Goal: Task Accomplishment & Management: Manage account settings

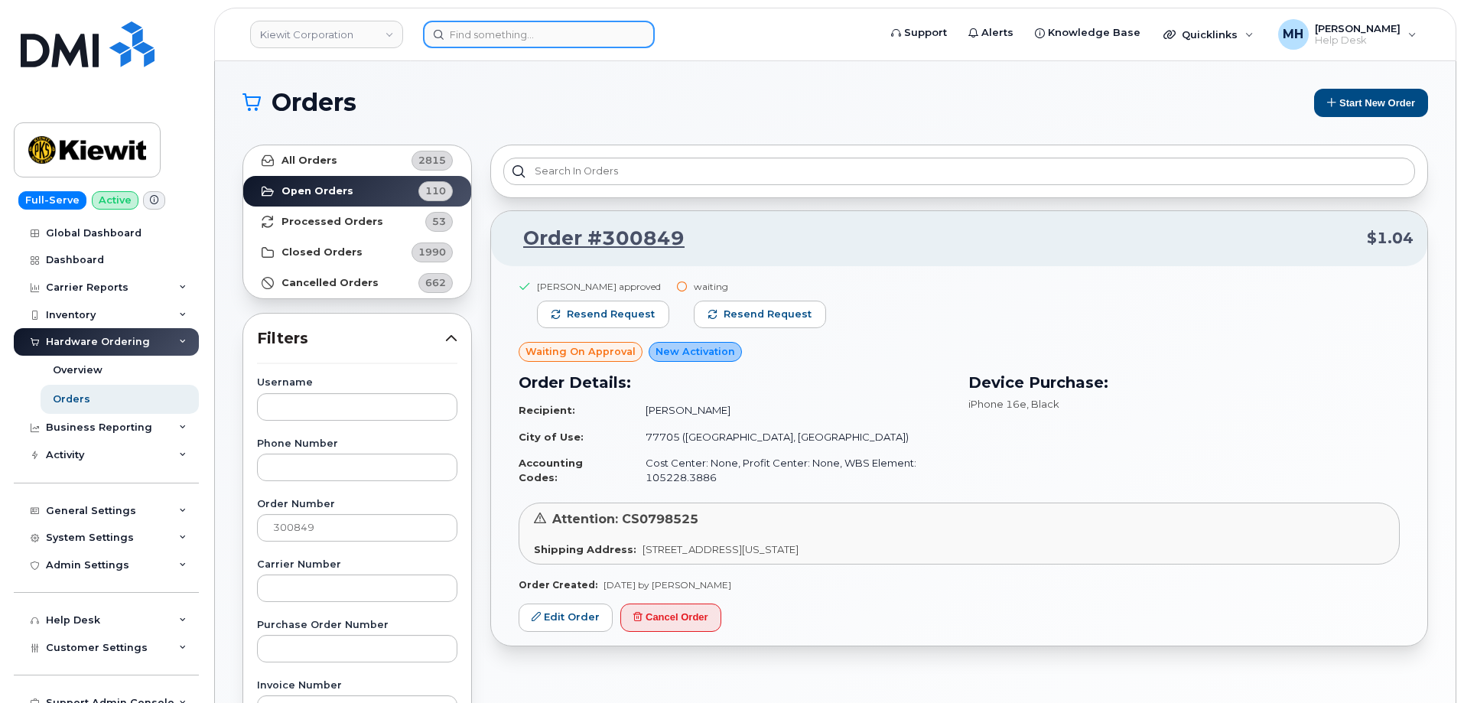
click at [564, 35] on input at bounding box center [539, 35] width 232 height 28
paste input "[PHONE_NUMBER]"
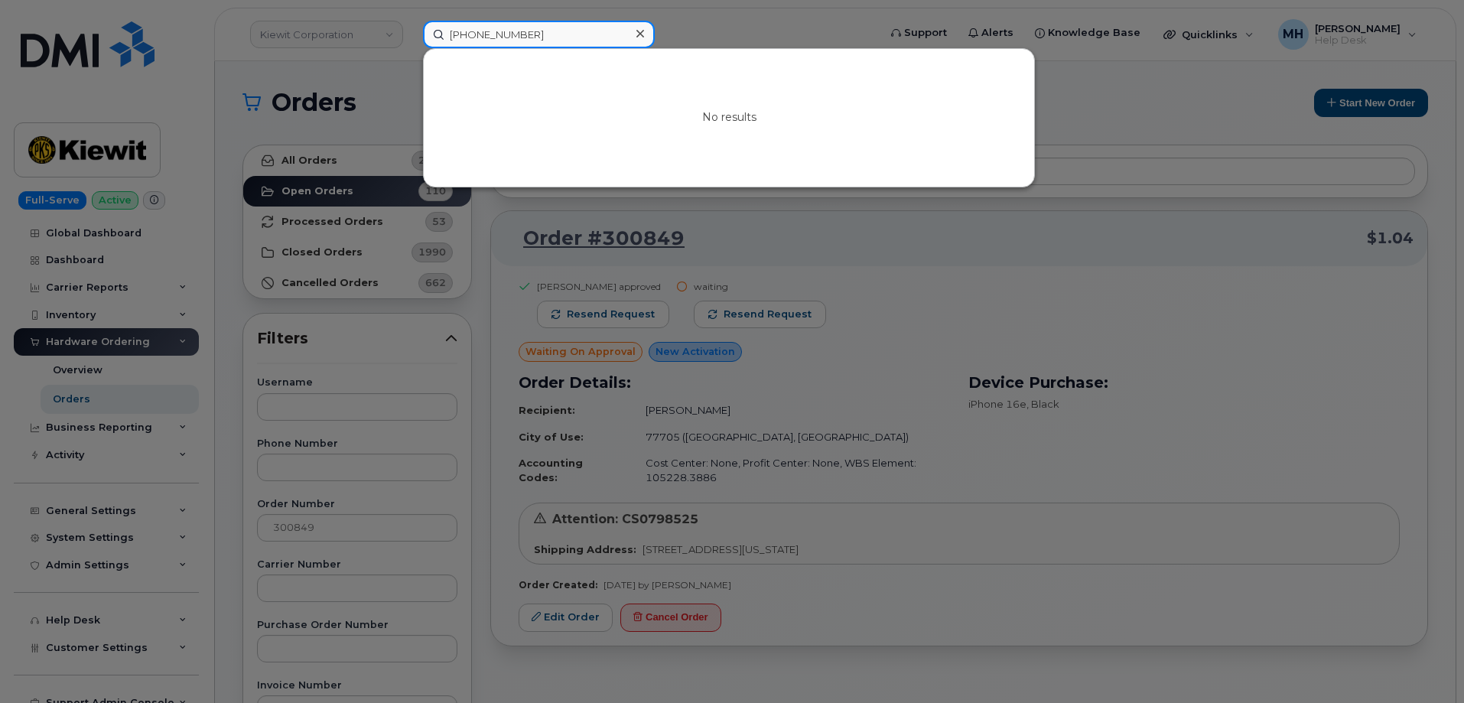
paste input "[PHONE_NUMBER]"
drag, startPoint x: 575, startPoint y: 42, endPoint x: 436, endPoint y: 41, distance: 139.3
click at [436, 41] on input "[PHONE_NUMBER]" at bounding box center [539, 35] width 232 height 28
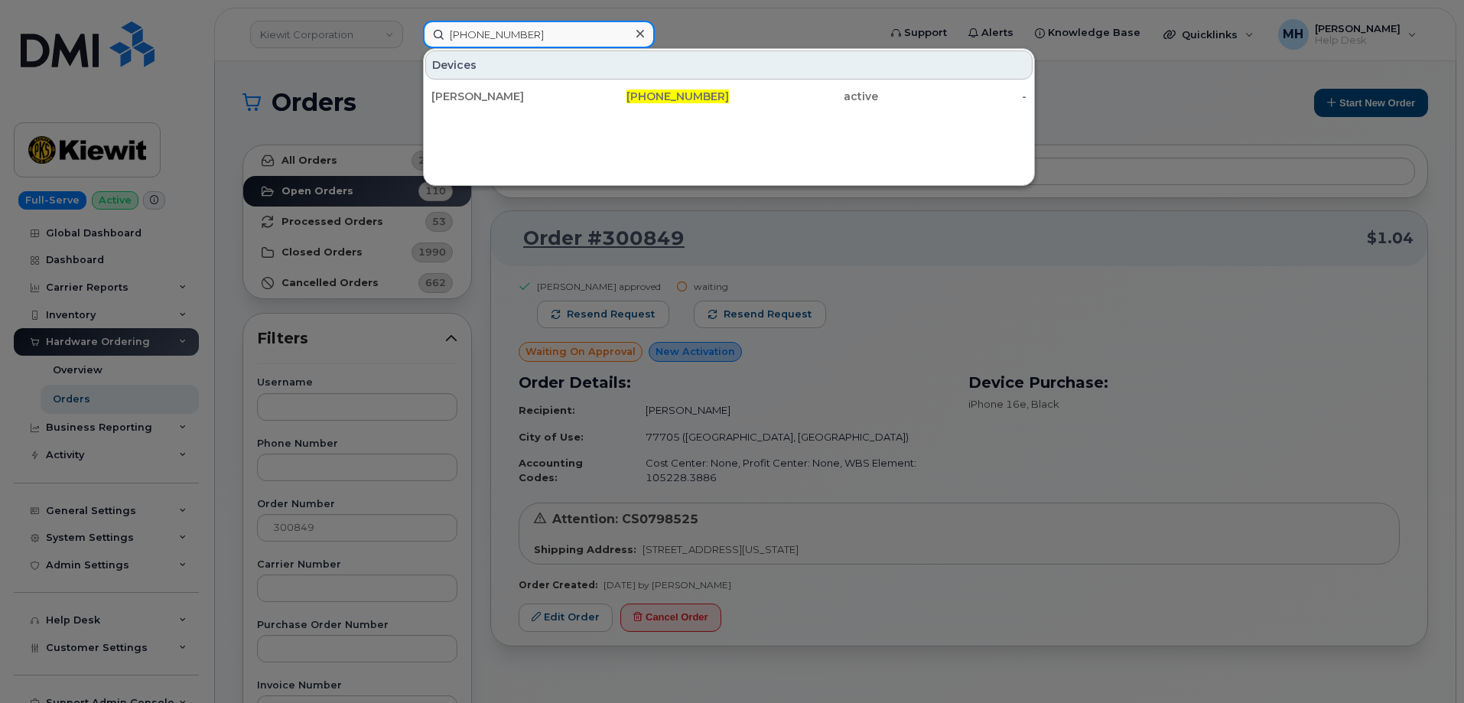
type input "[PHONE_NUMBER]"
click at [555, 92] on div "[PERSON_NAME]" at bounding box center [506, 96] width 149 height 15
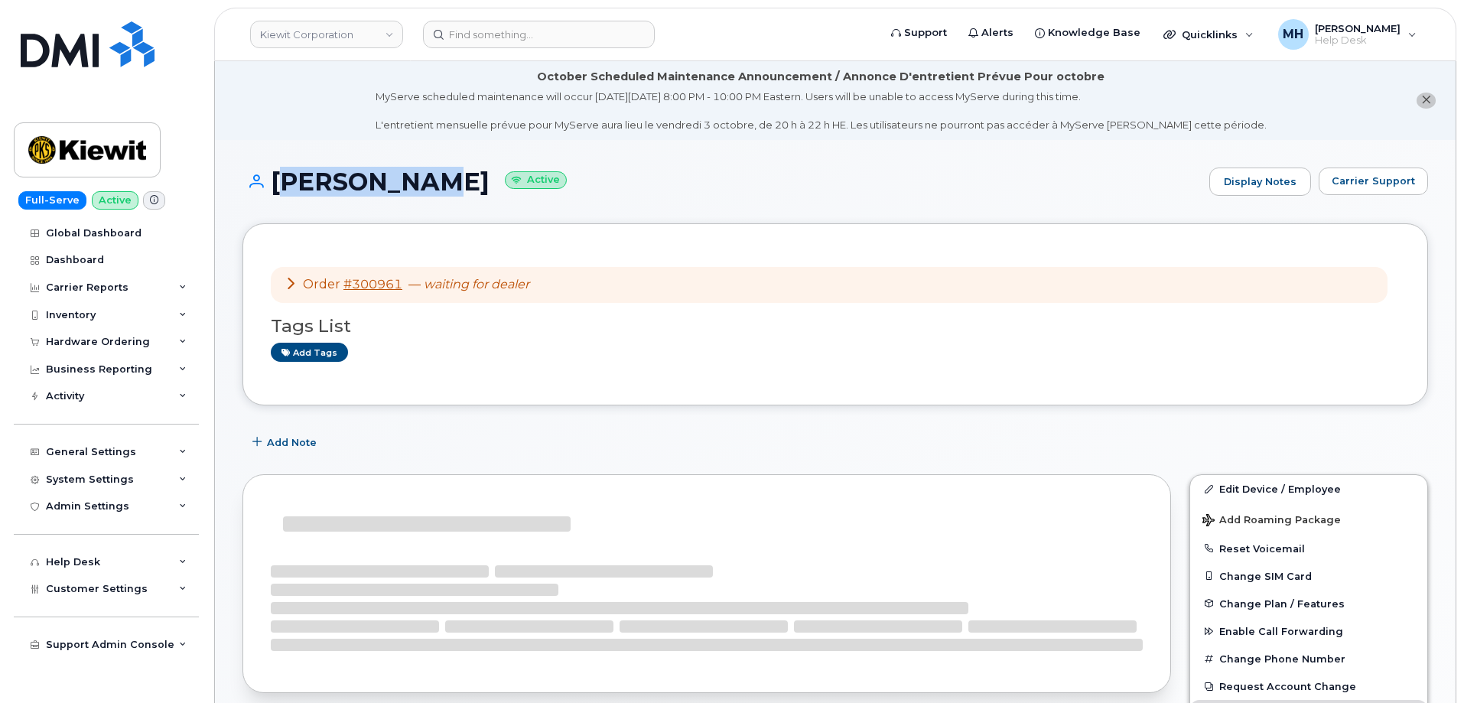
drag, startPoint x: 418, startPoint y: 193, endPoint x: 278, endPoint y: 191, distance: 140.0
click at [278, 191] on h1 "[PERSON_NAME] Active" at bounding box center [722, 181] width 959 height 27
copy h1 "[PERSON_NAME]"
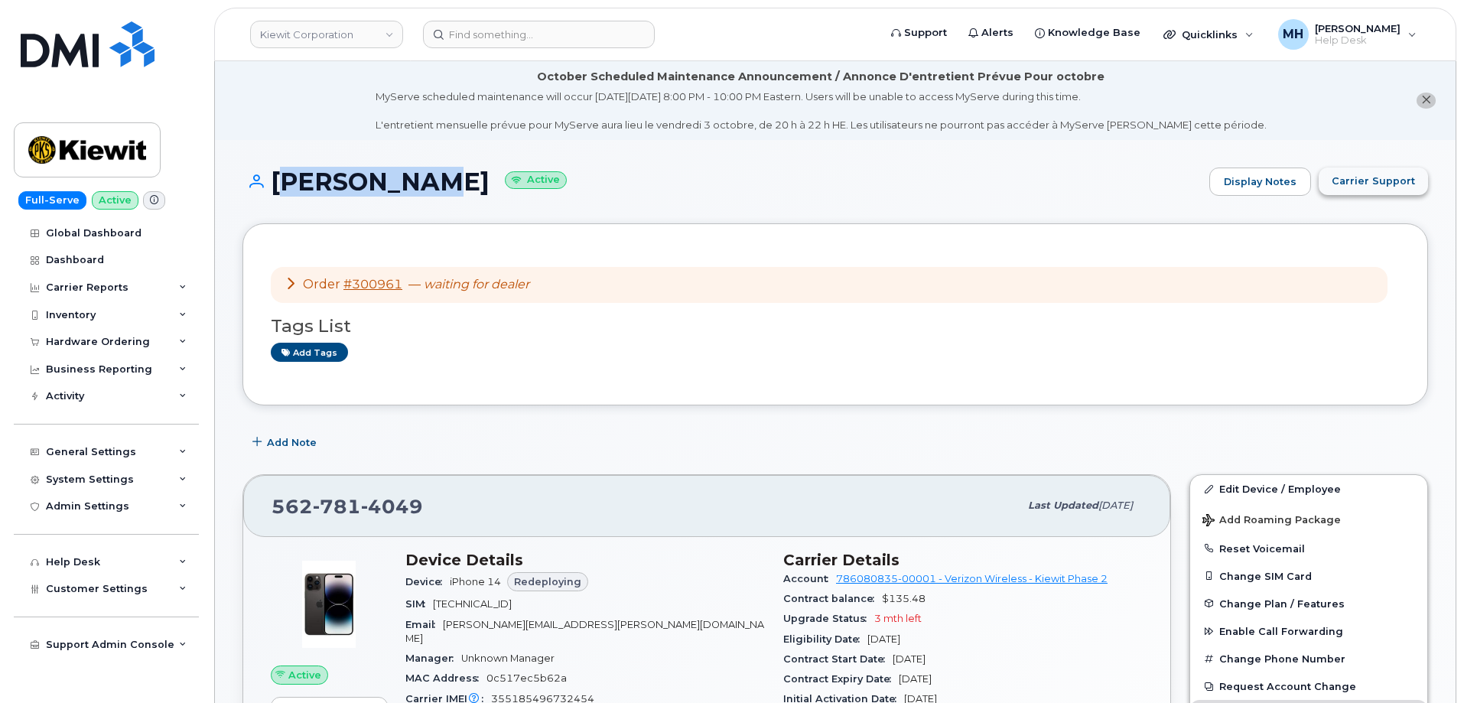
click at [1354, 184] on span "Carrier Support" at bounding box center [1373, 181] width 83 height 15
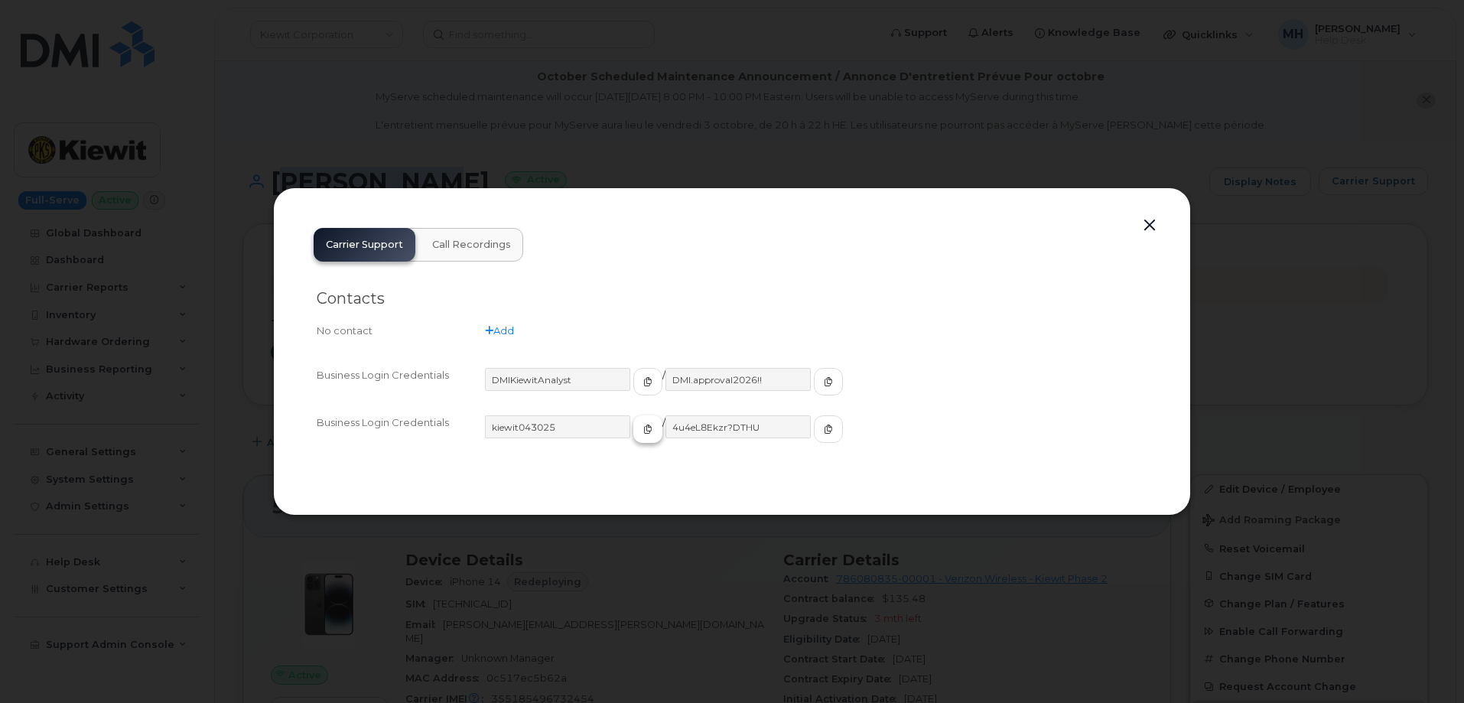
click at [643, 432] on icon "button" at bounding box center [647, 429] width 9 height 9
click at [814, 436] on button "button" at bounding box center [828, 429] width 29 height 28
click at [1142, 224] on button "button" at bounding box center [1150, 225] width 23 height 21
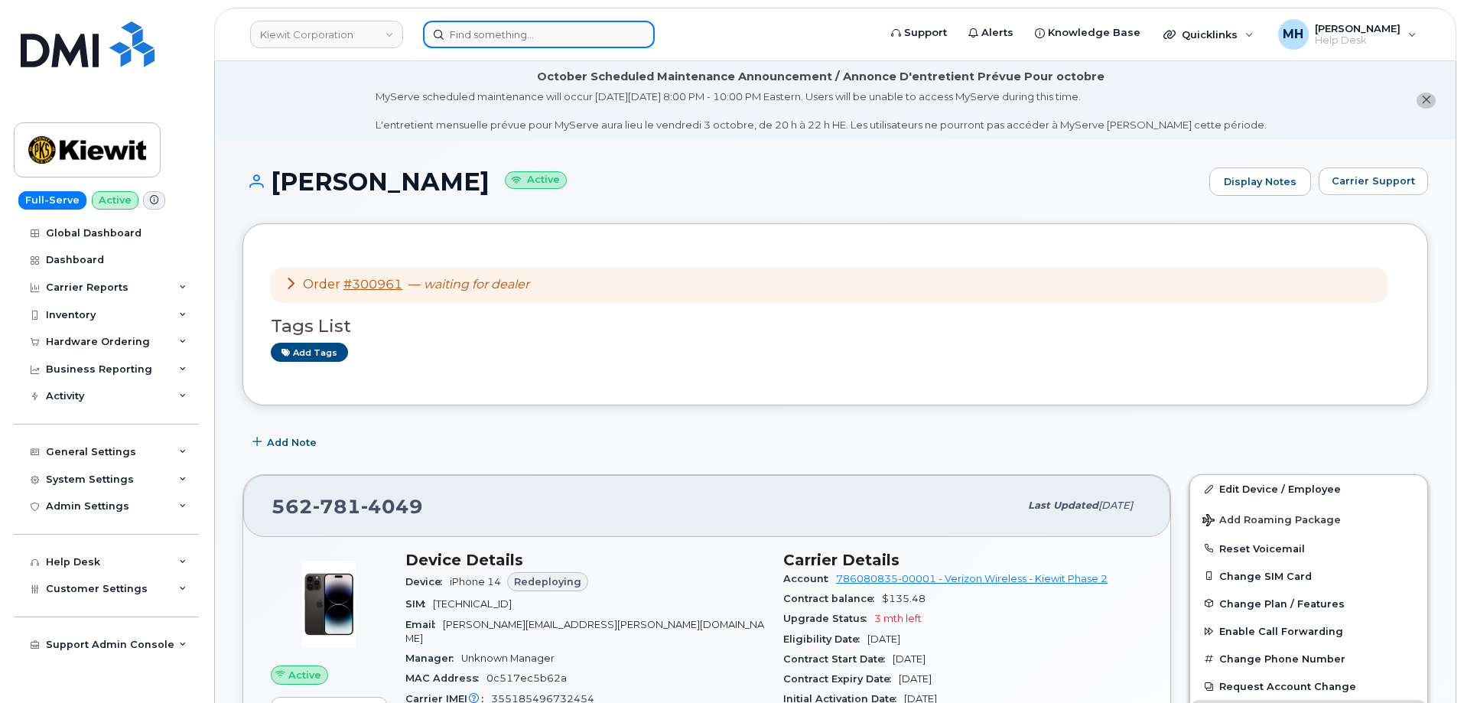
click at [624, 31] on input at bounding box center [539, 35] width 232 height 28
paste input "[PHONE_NUMBER]"
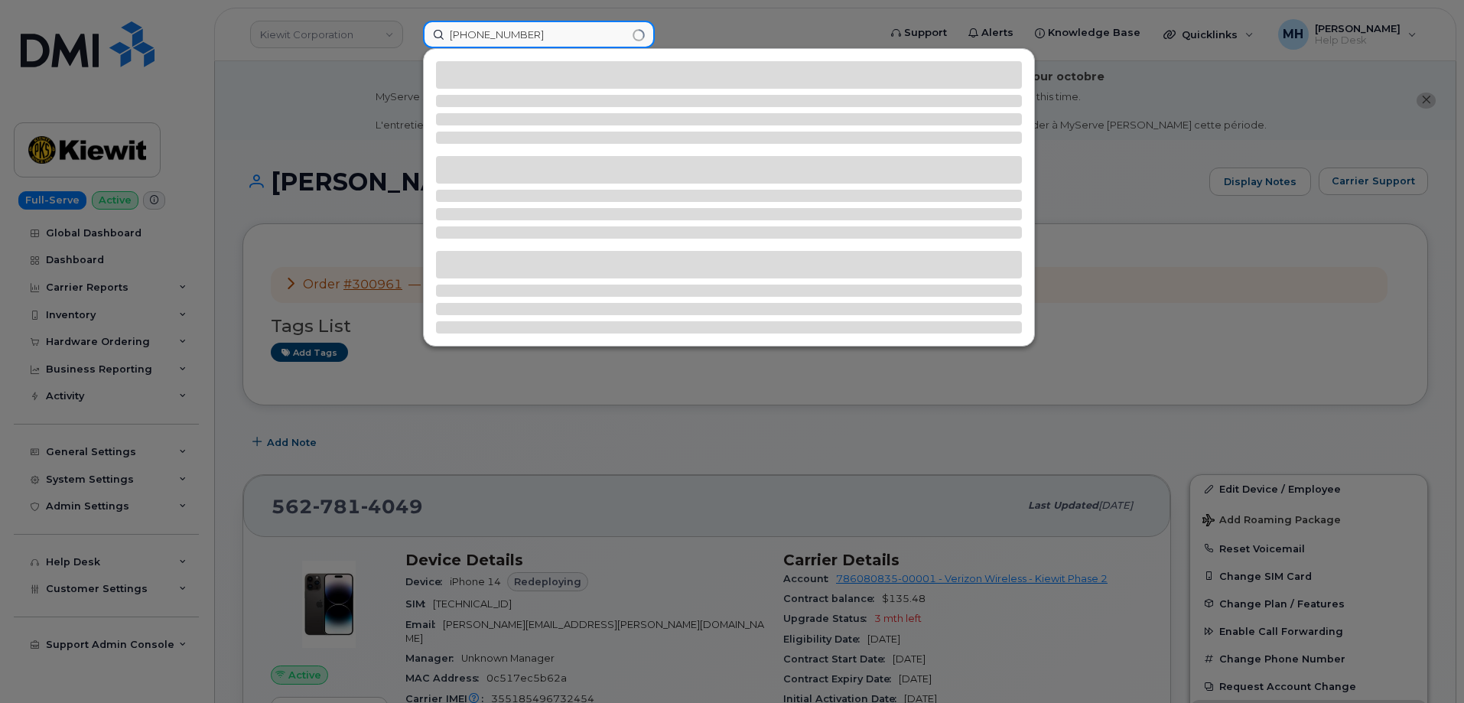
type input "[PHONE_NUMBER]"
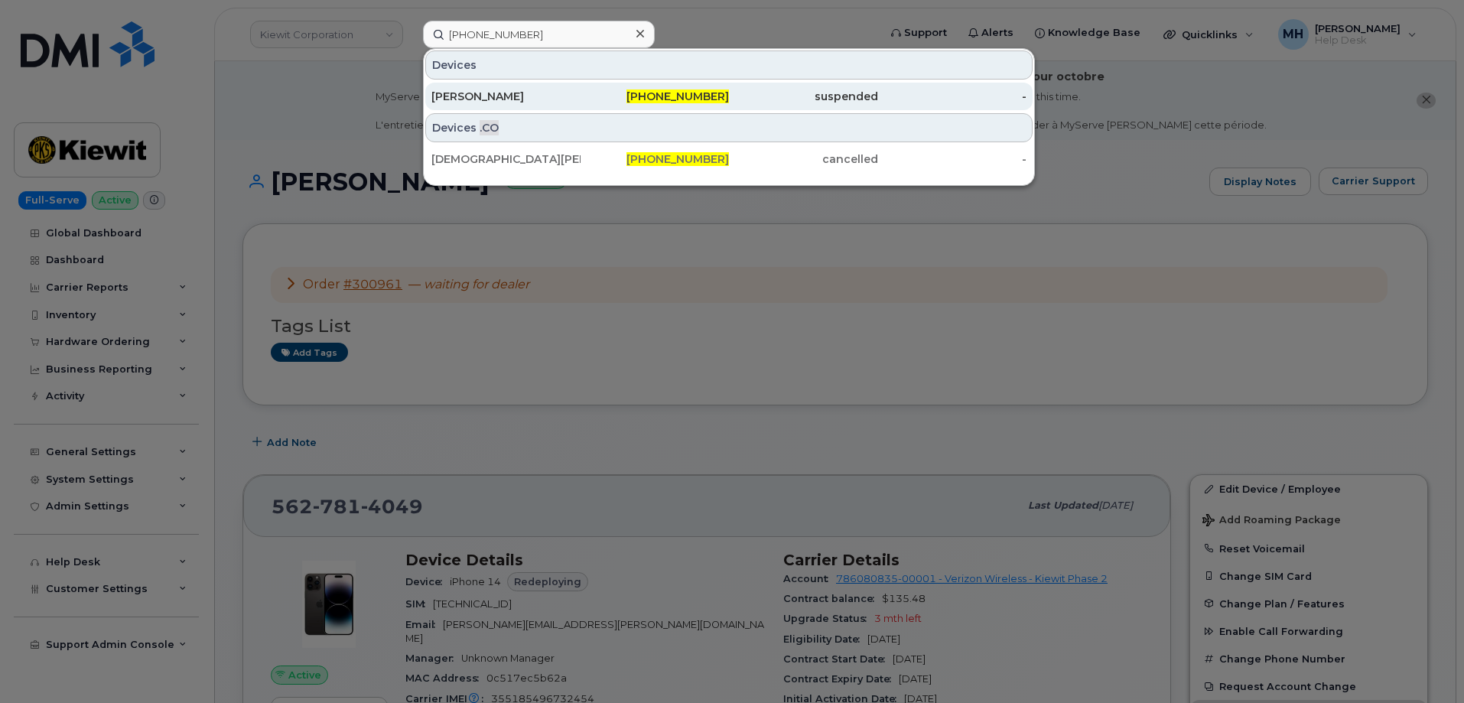
click at [621, 106] on div "[PHONE_NUMBER]" at bounding box center [655, 97] width 149 height 28
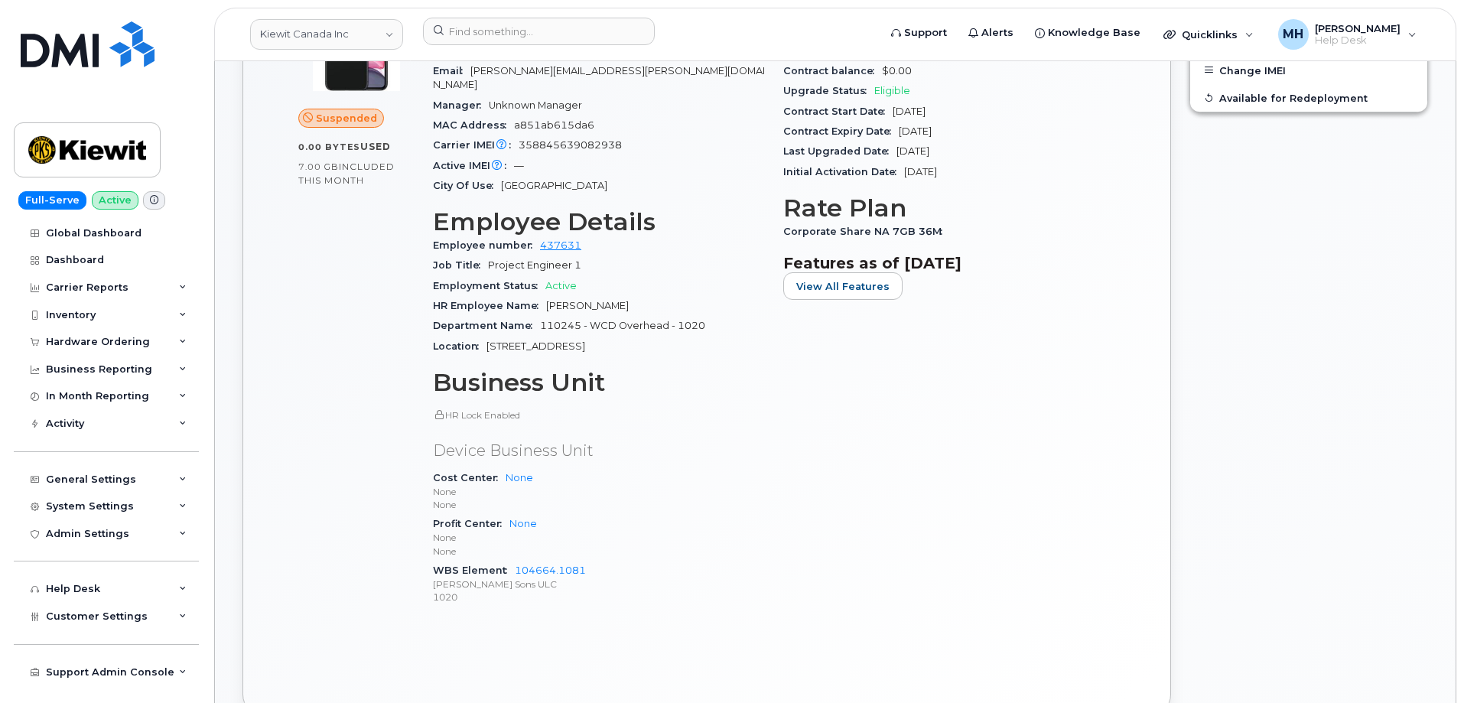
scroll to position [612, 0]
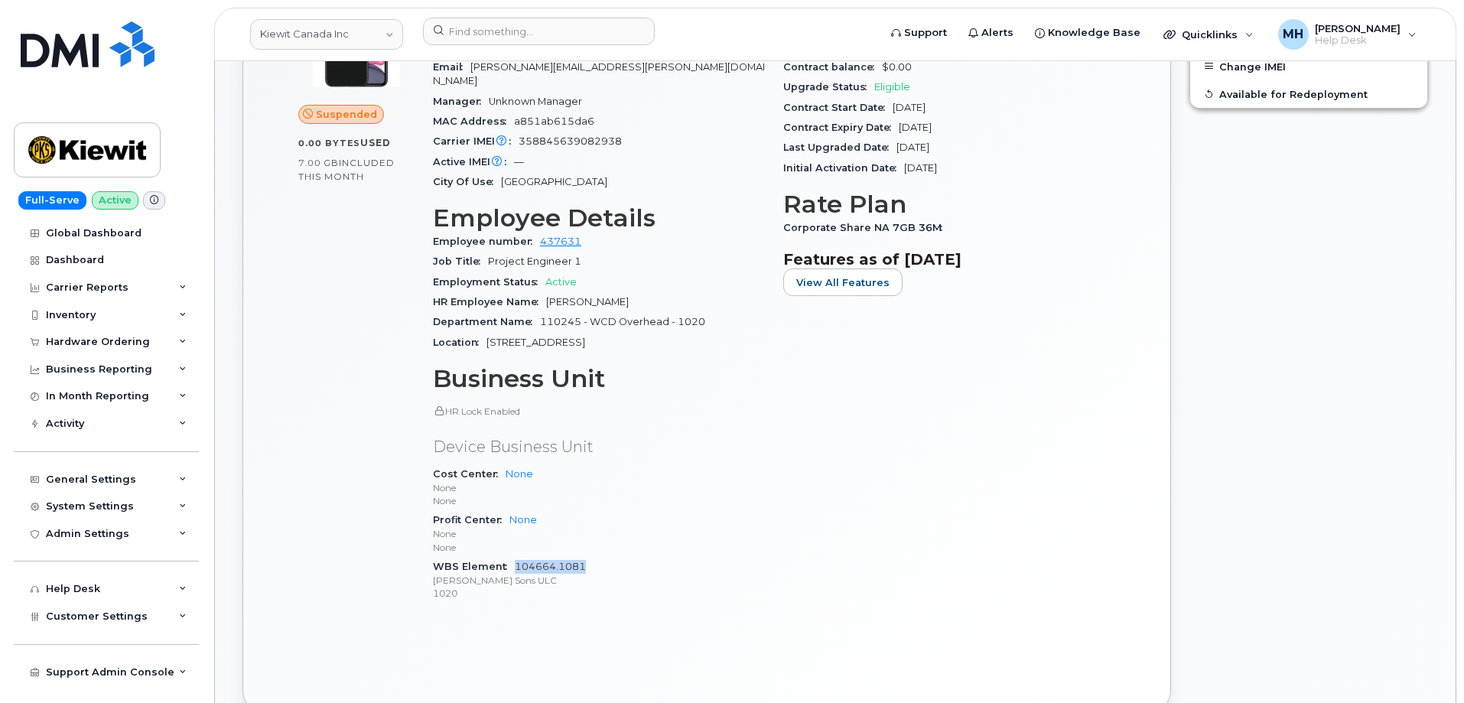
drag, startPoint x: 598, startPoint y: 559, endPoint x: 516, endPoint y: 549, distance: 82.4
click at [516, 557] on div "WBS Element 104664.1081 Peter Kiewit Sons ULC 1020" at bounding box center [599, 580] width 332 height 47
copy link "104664.1081"
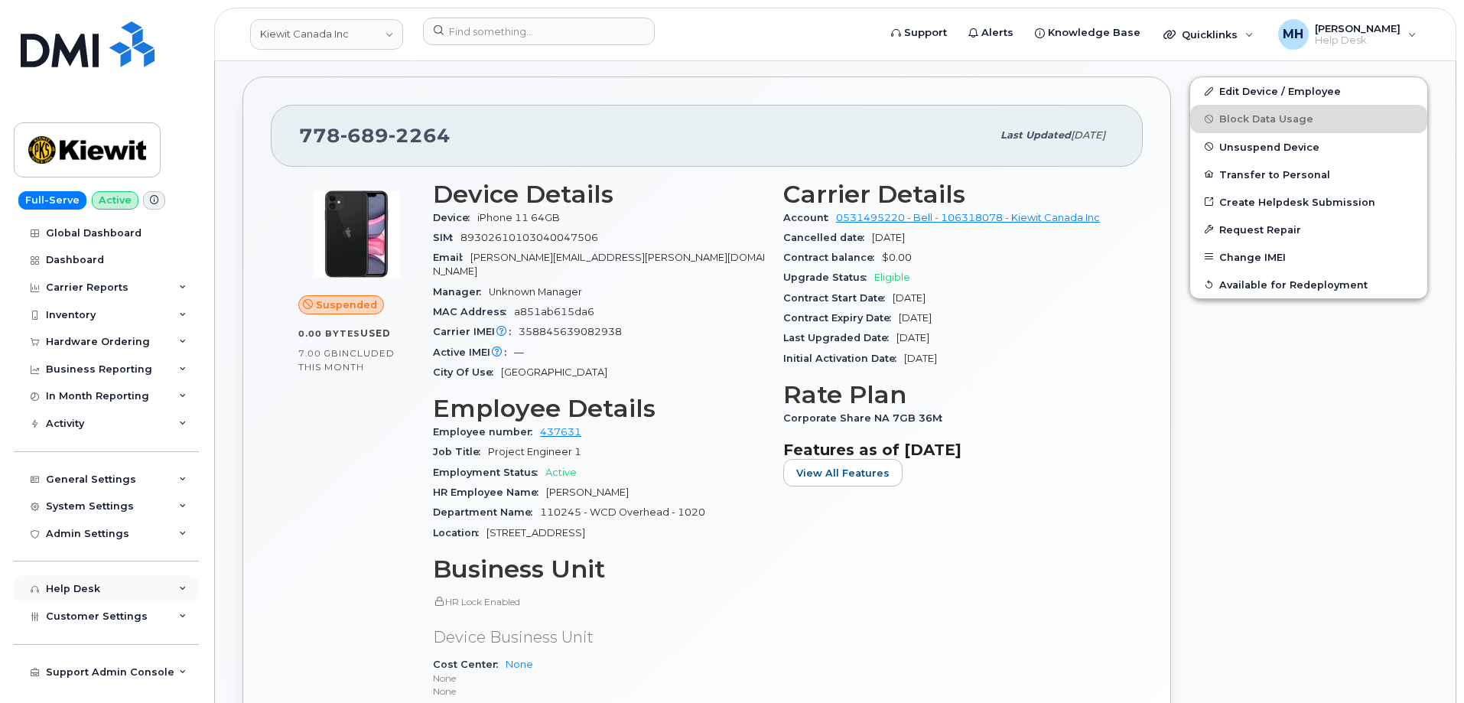
scroll to position [459, 0]
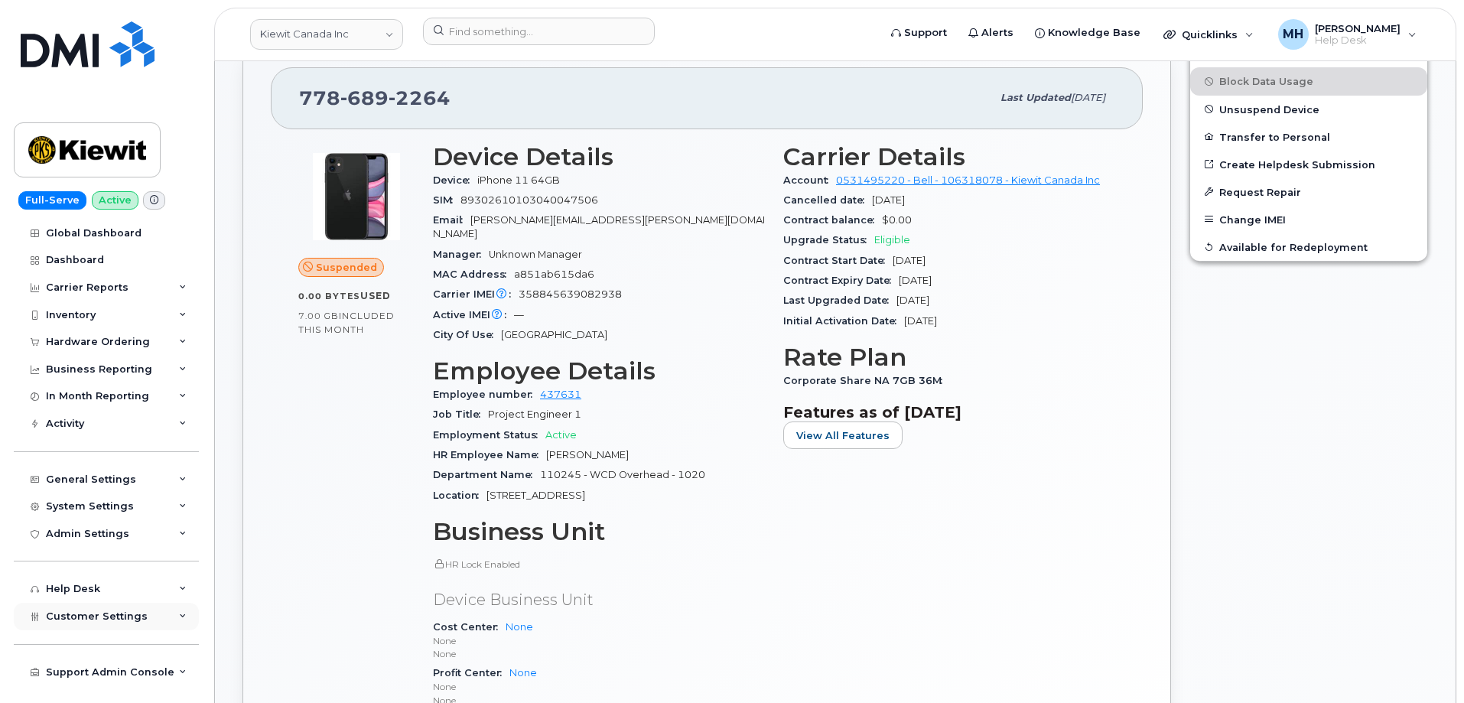
click at [127, 617] on span "Customer Settings" at bounding box center [97, 616] width 102 height 11
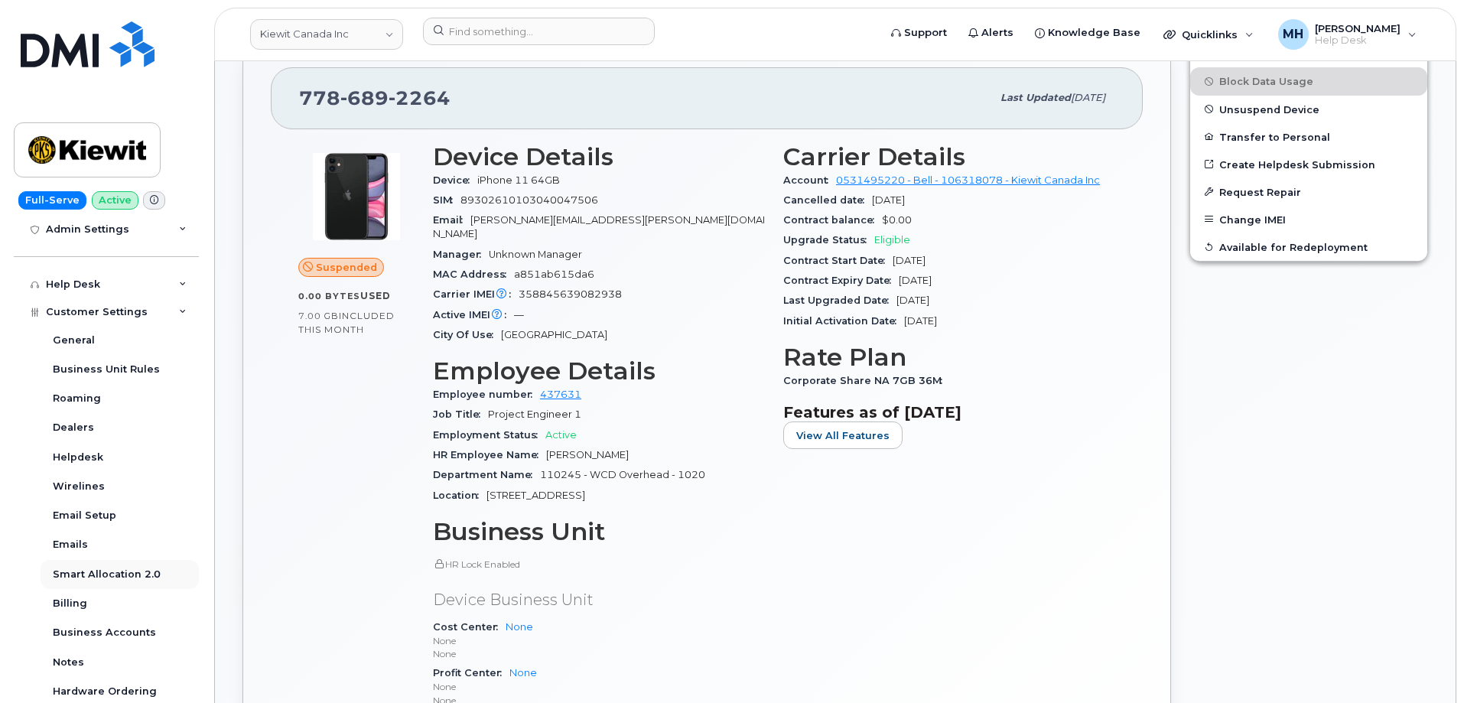
scroll to position [306, 0]
click at [134, 627] on div "Business Accounts" at bounding box center [104, 631] width 103 height 14
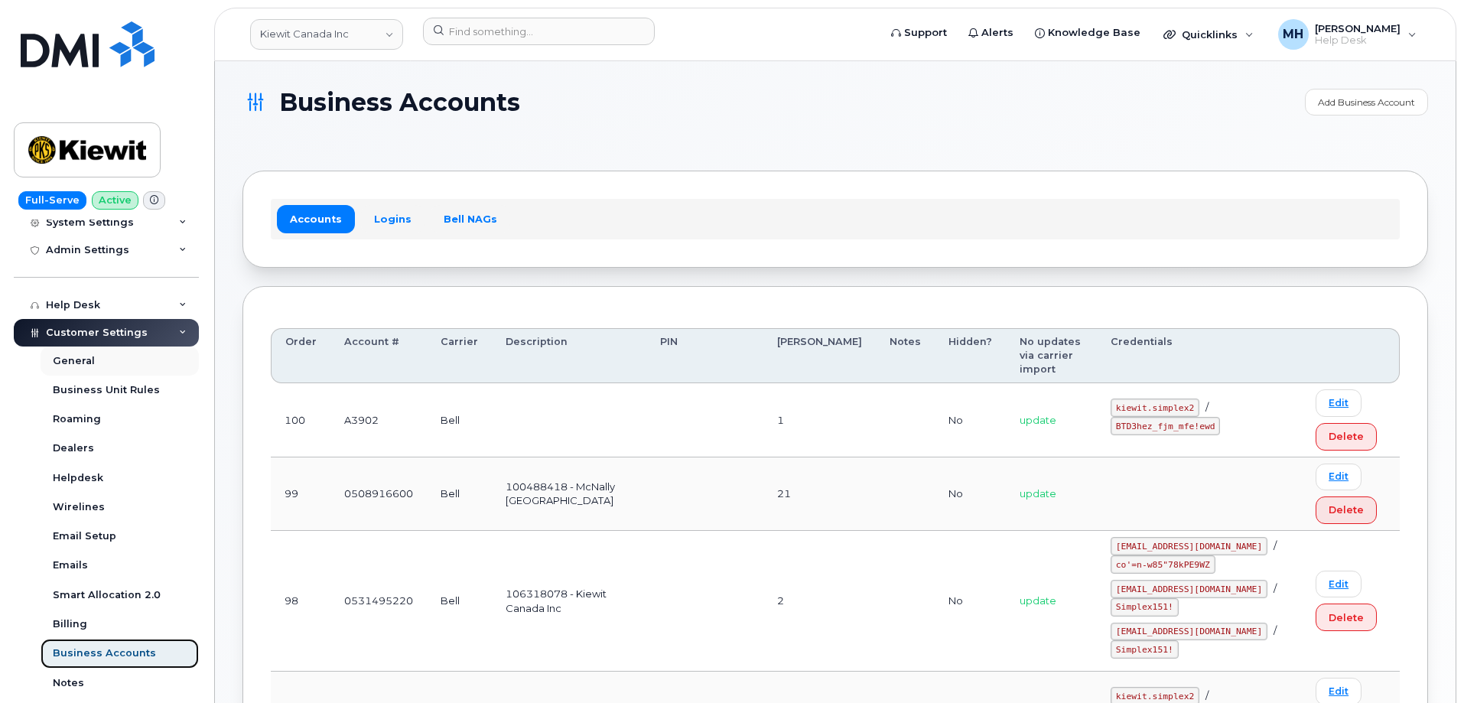
scroll to position [210, 0]
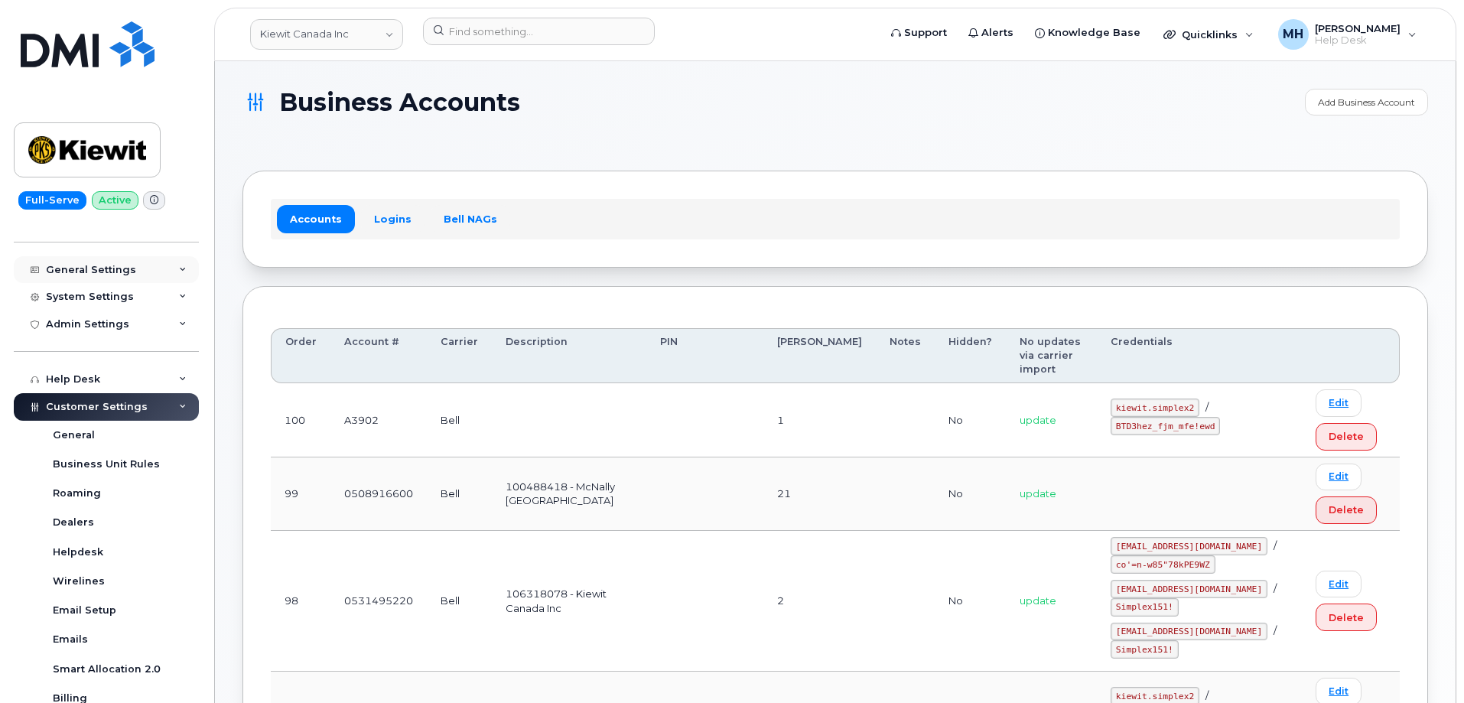
click at [121, 274] on div "General Settings" at bounding box center [91, 270] width 90 height 12
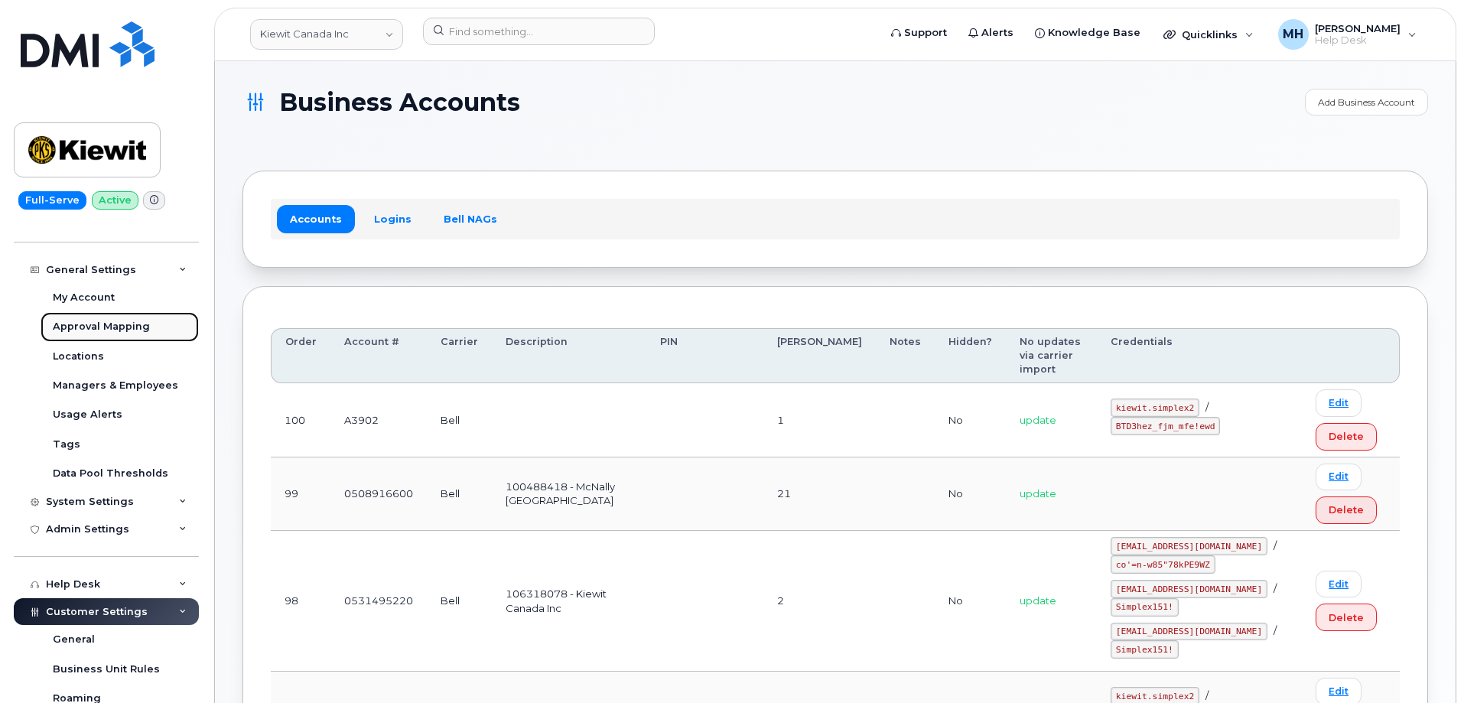
click at [121, 324] on div "Approval Mapping" at bounding box center [101, 327] width 97 height 14
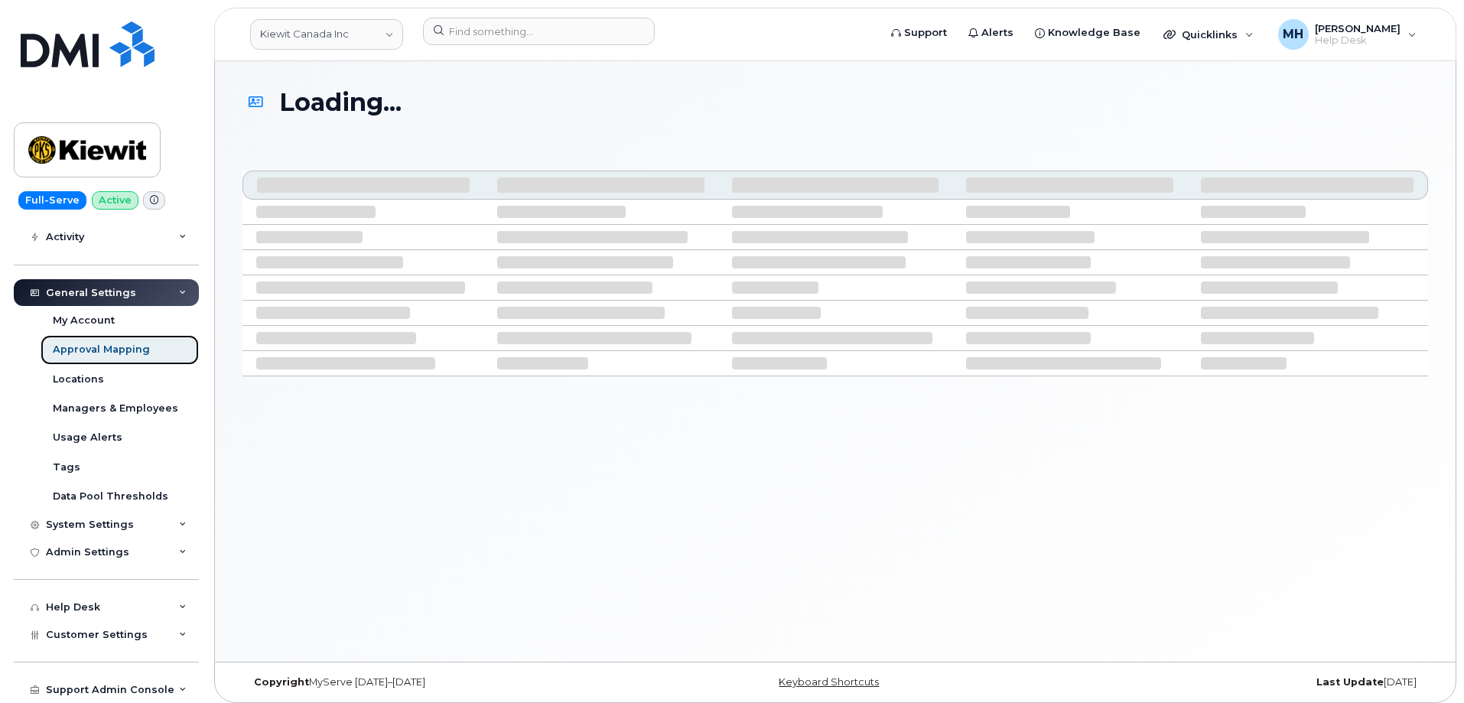
scroll to position [187, 0]
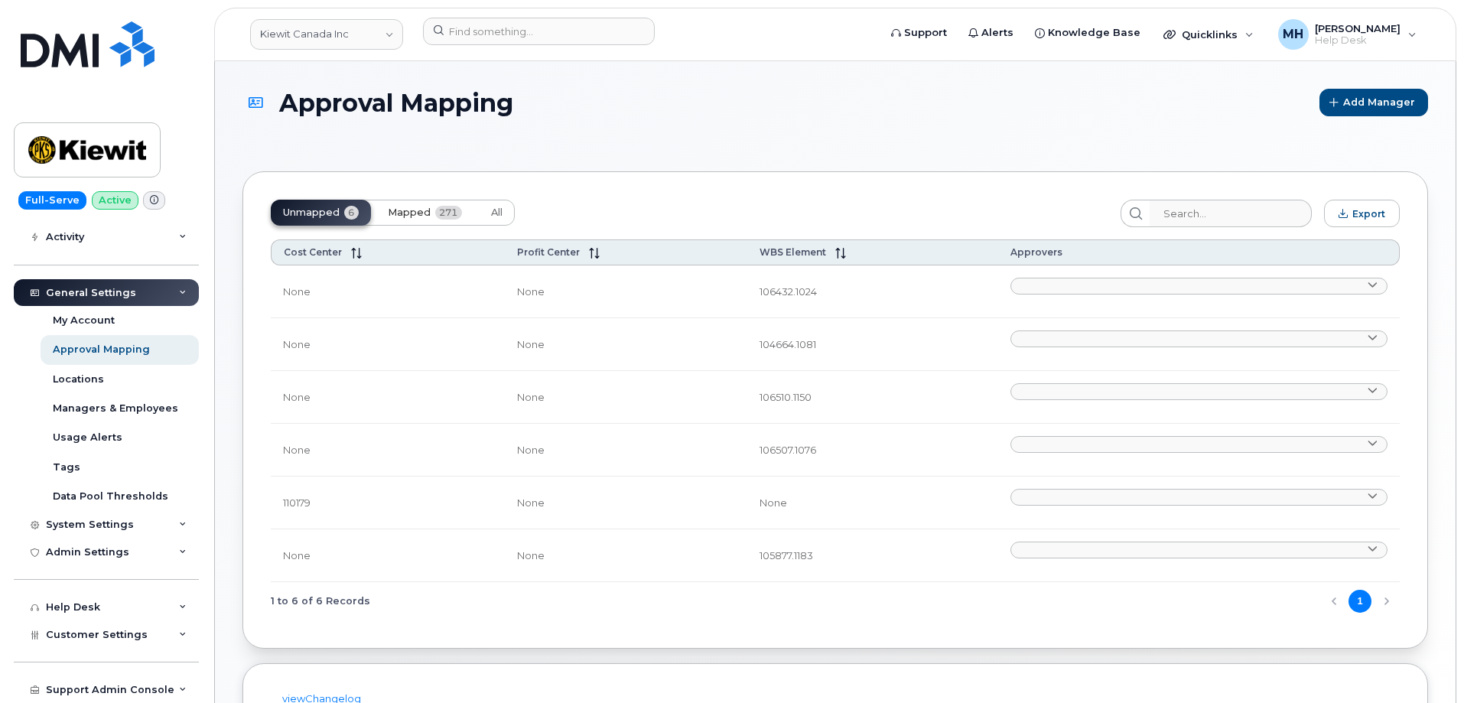
click at [428, 211] on span "Mapped" at bounding box center [409, 213] width 43 height 12
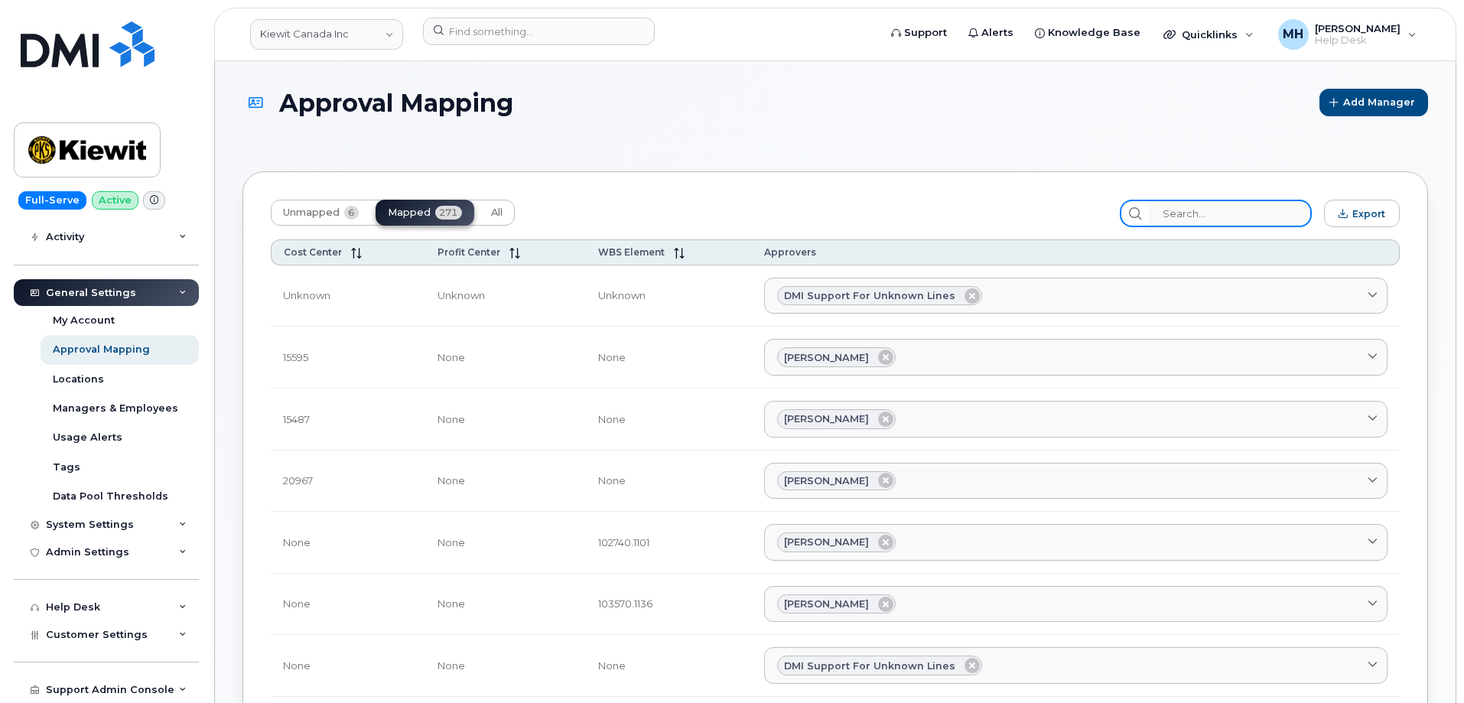
click at [1217, 217] on input "search" at bounding box center [1230, 214] width 163 height 28
paste input "104664.1081"
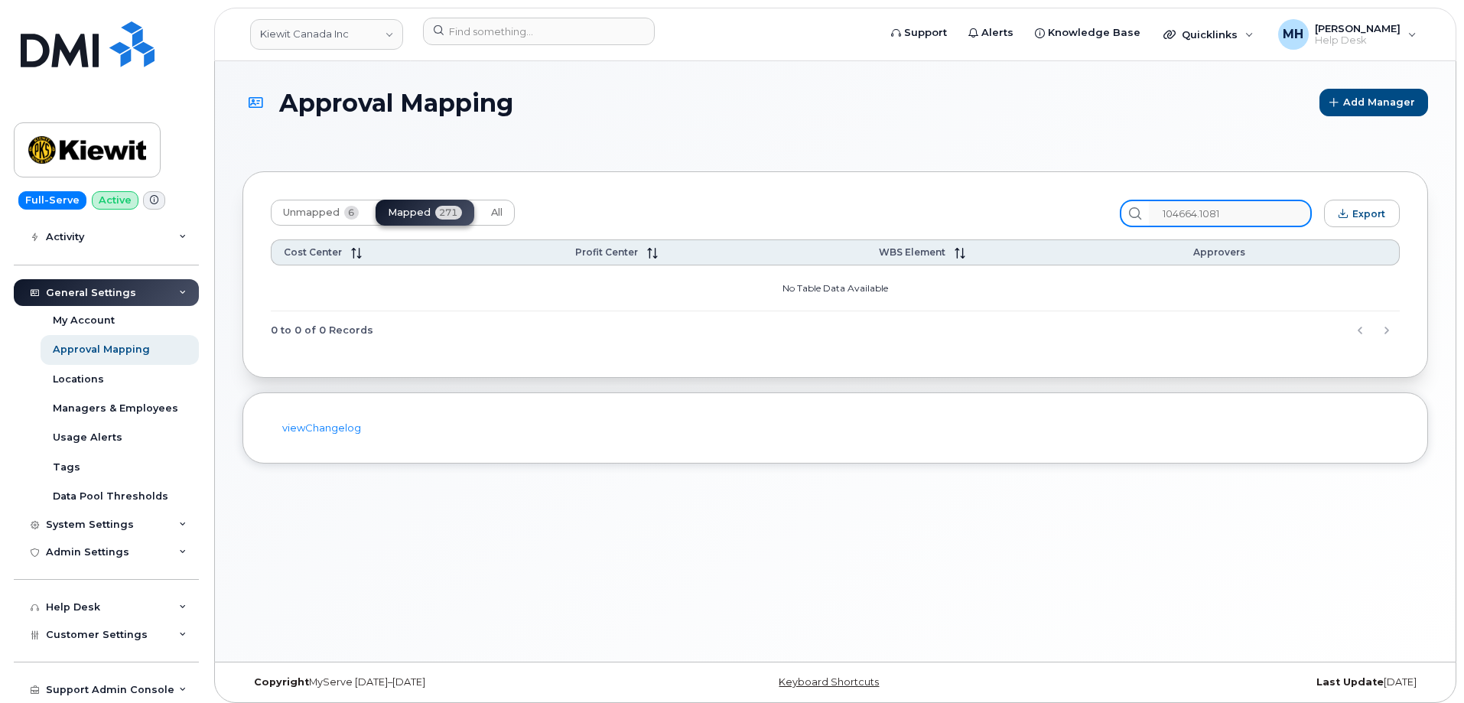
click at [1236, 219] on input "104664.1081" at bounding box center [1230, 214] width 163 height 28
click at [1220, 215] on input "104664.1081" at bounding box center [1230, 214] width 163 height 28
type input "104664.1081"
click at [562, 207] on div "Unmapped 6 Mapped 271 All" at bounding box center [690, 214] width 838 height 28
click at [310, 205] on button "Unmapped 6" at bounding box center [321, 213] width 100 height 26
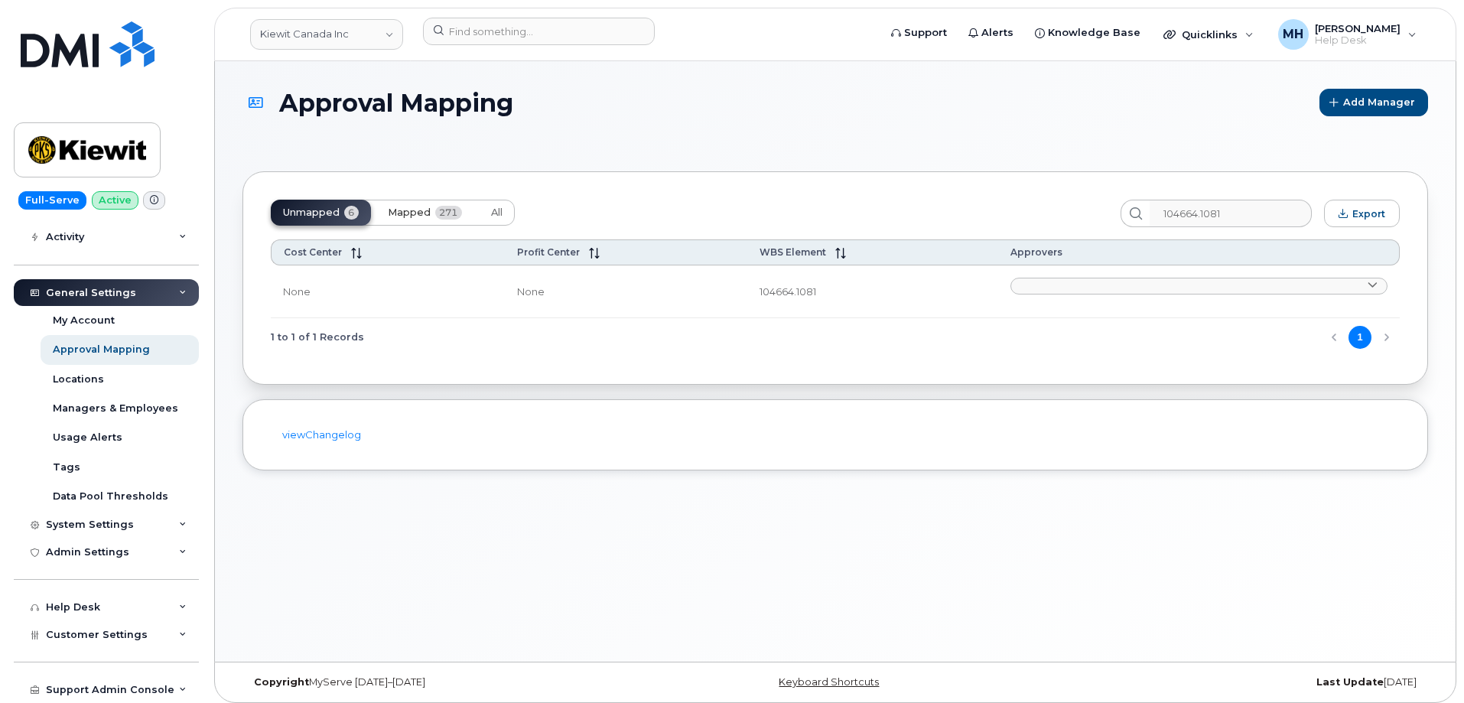
click at [410, 205] on button "Mapped 271" at bounding box center [425, 213] width 99 height 26
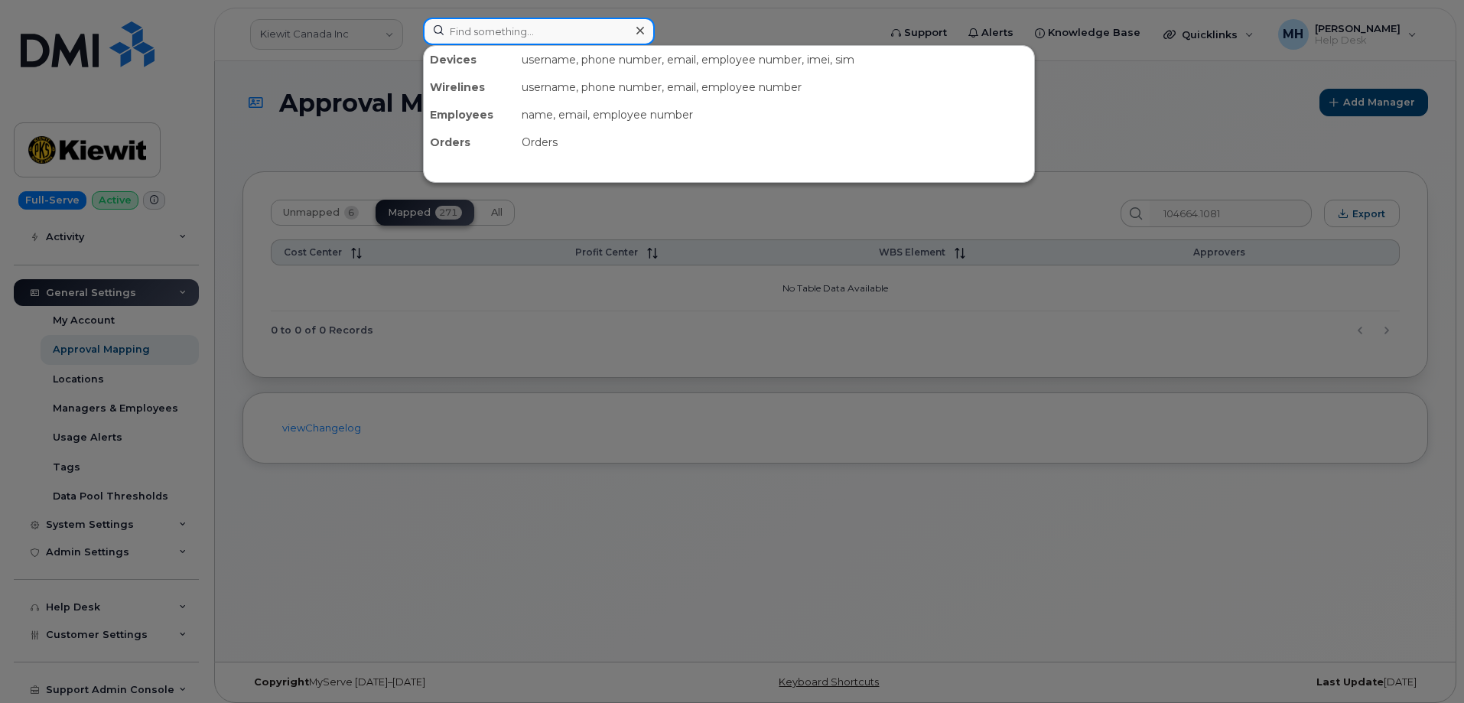
click at [536, 42] on input at bounding box center [539, 32] width 232 height 28
paste input "778-689-2264"
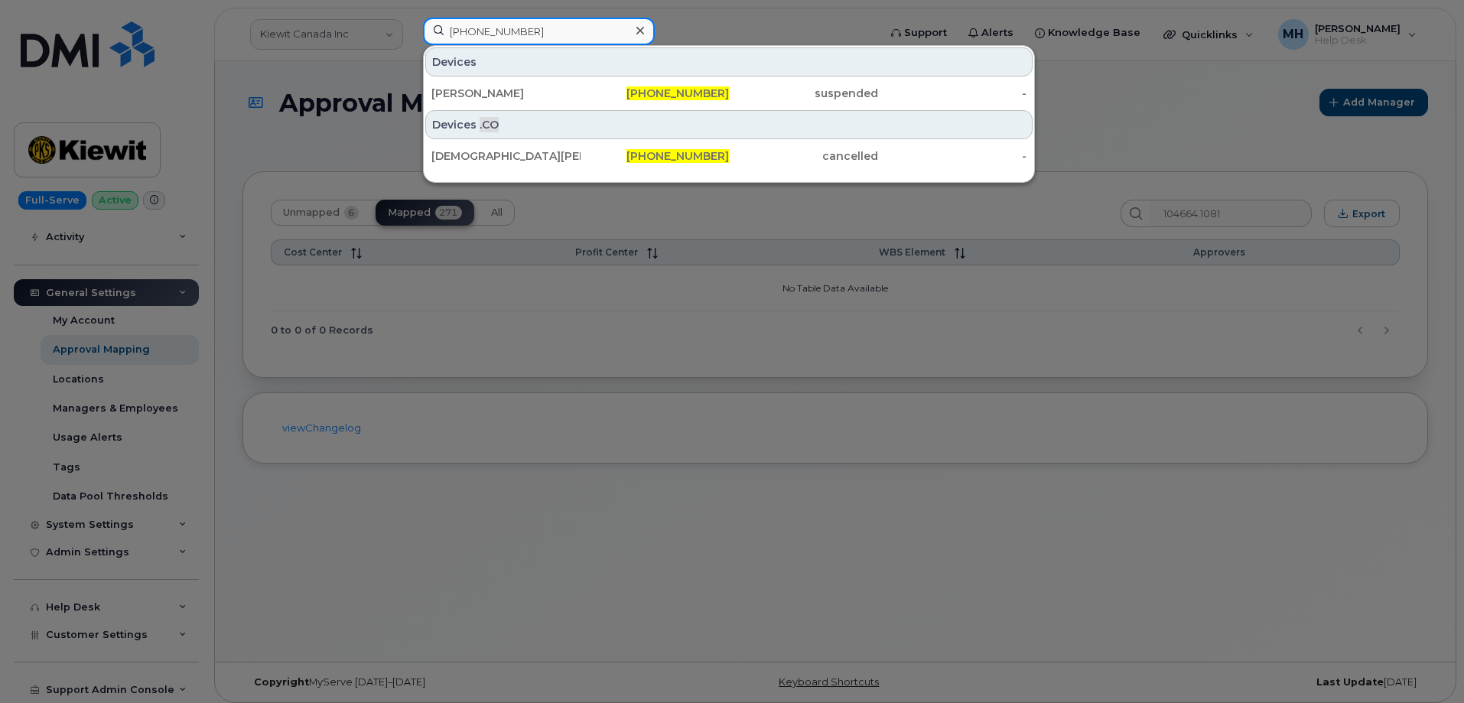
type input "778-689-2264"
click at [487, 99] on div "Patrick Wong" at bounding box center [506, 93] width 149 height 15
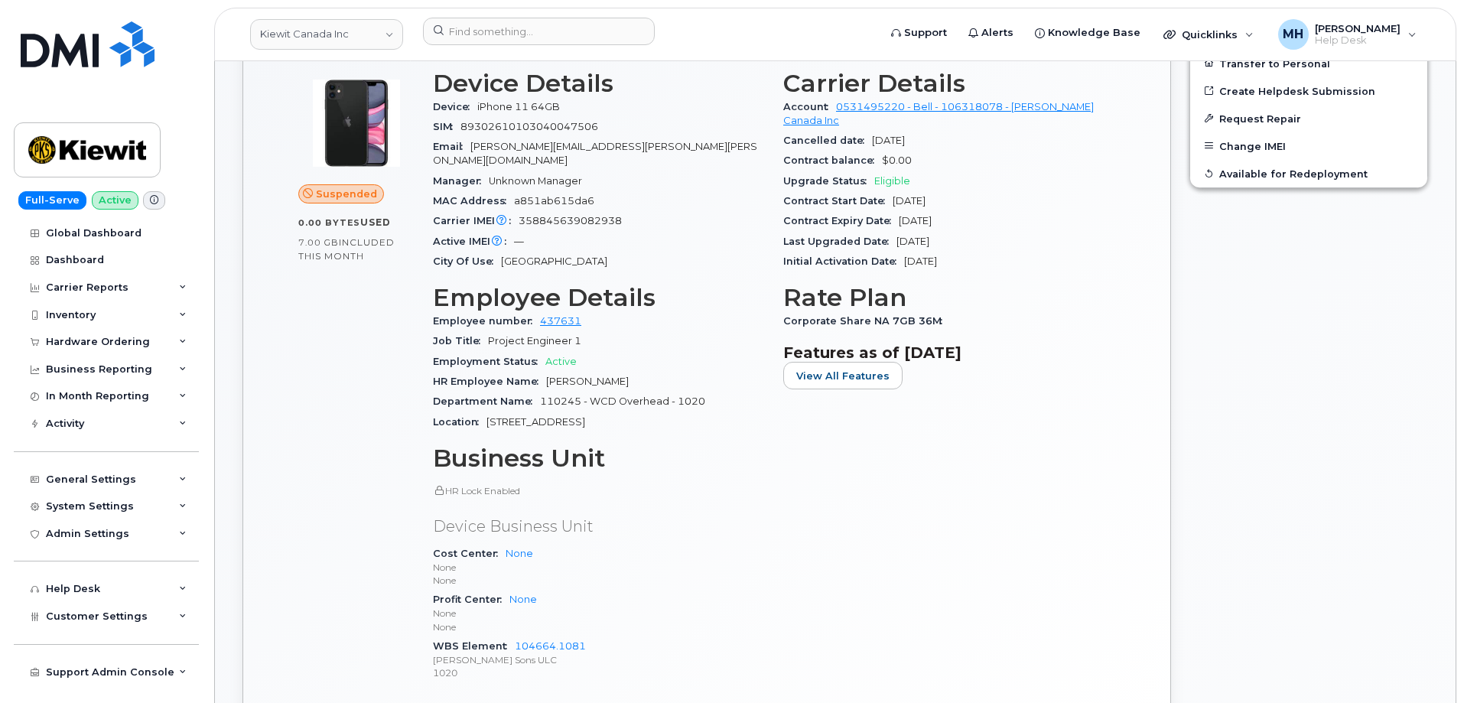
scroll to position [612, 0]
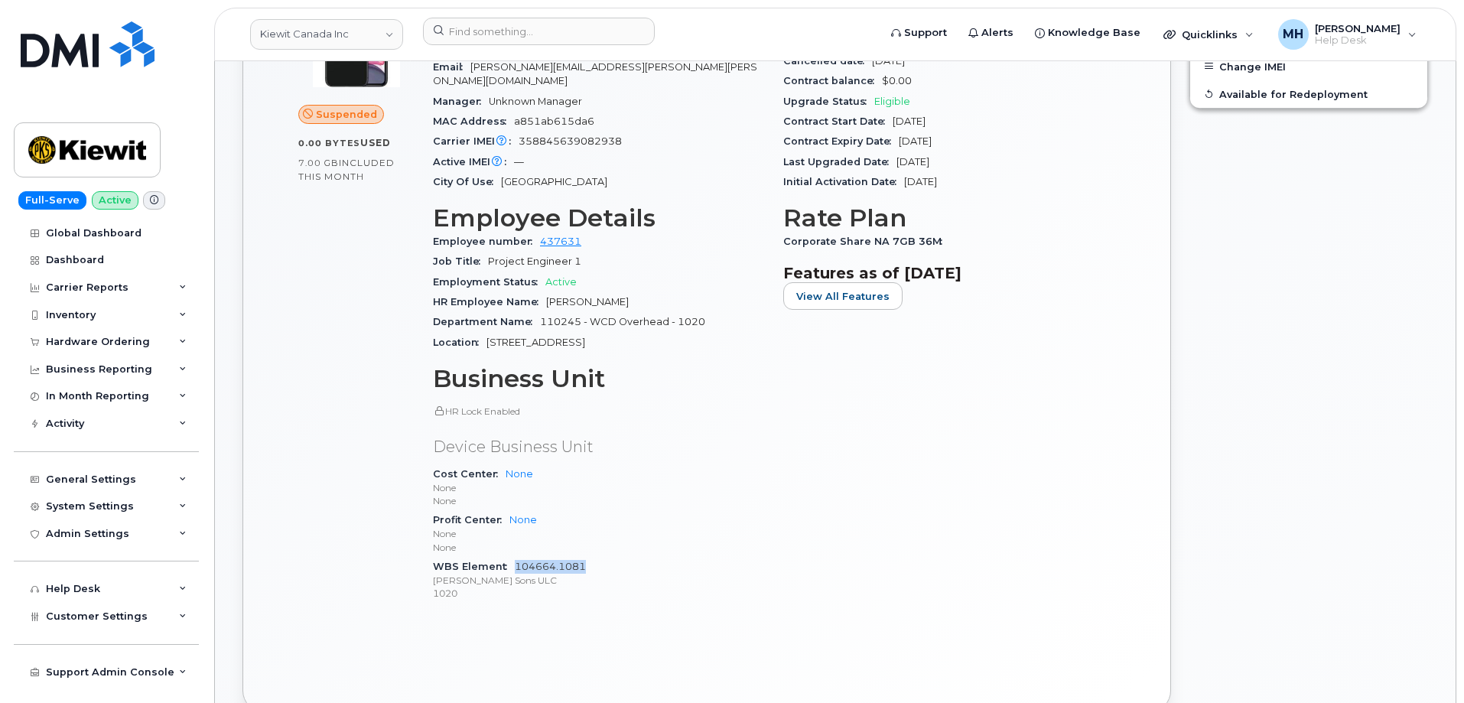
drag, startPoint x: 595, startPoint y: 554, endPoint x: 516, endPoint y: 552, distance: 79.6
click at [516, 557] on div "WBS Element 104664.1081 Peter Kiewit Sons ULC 1020" at bounding box center [599, 580] width 332 height 47
copy link "104664.1081"
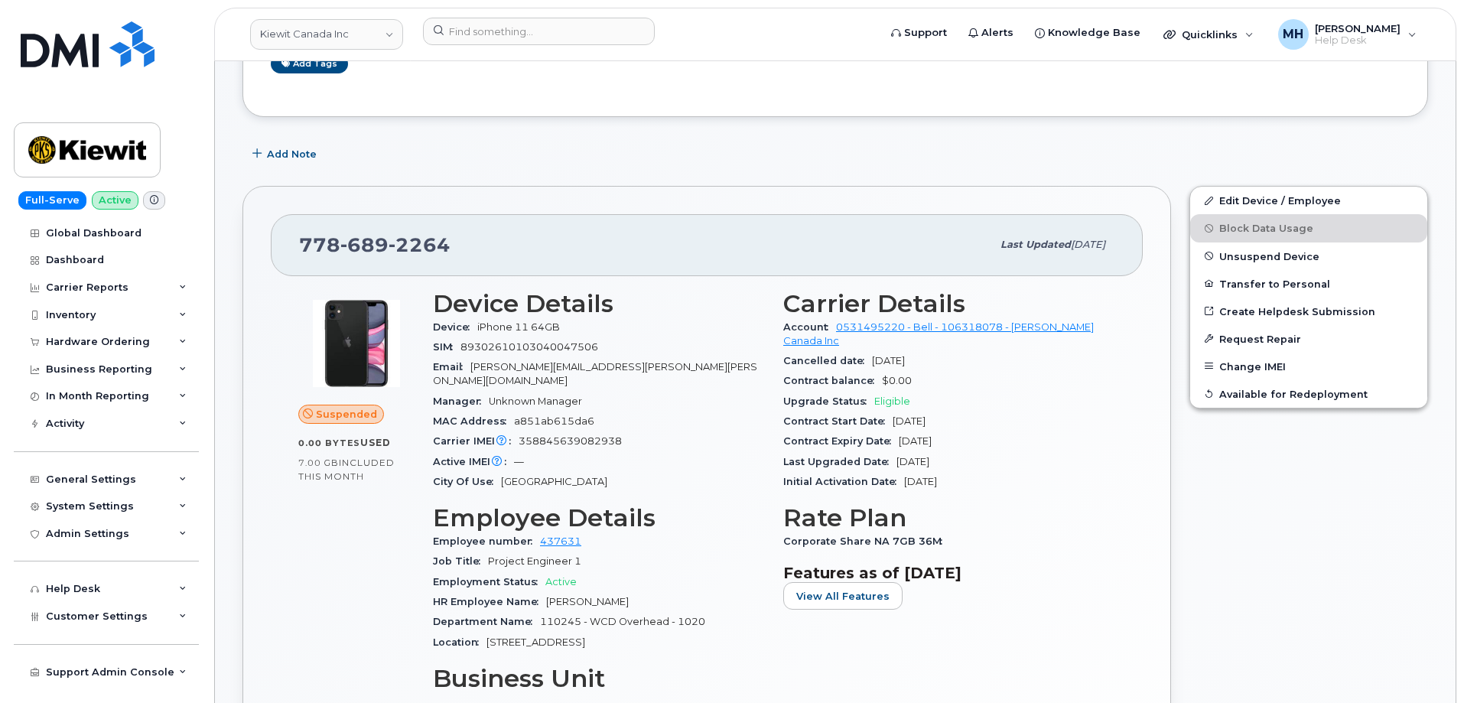
scroll to position [230, 0]
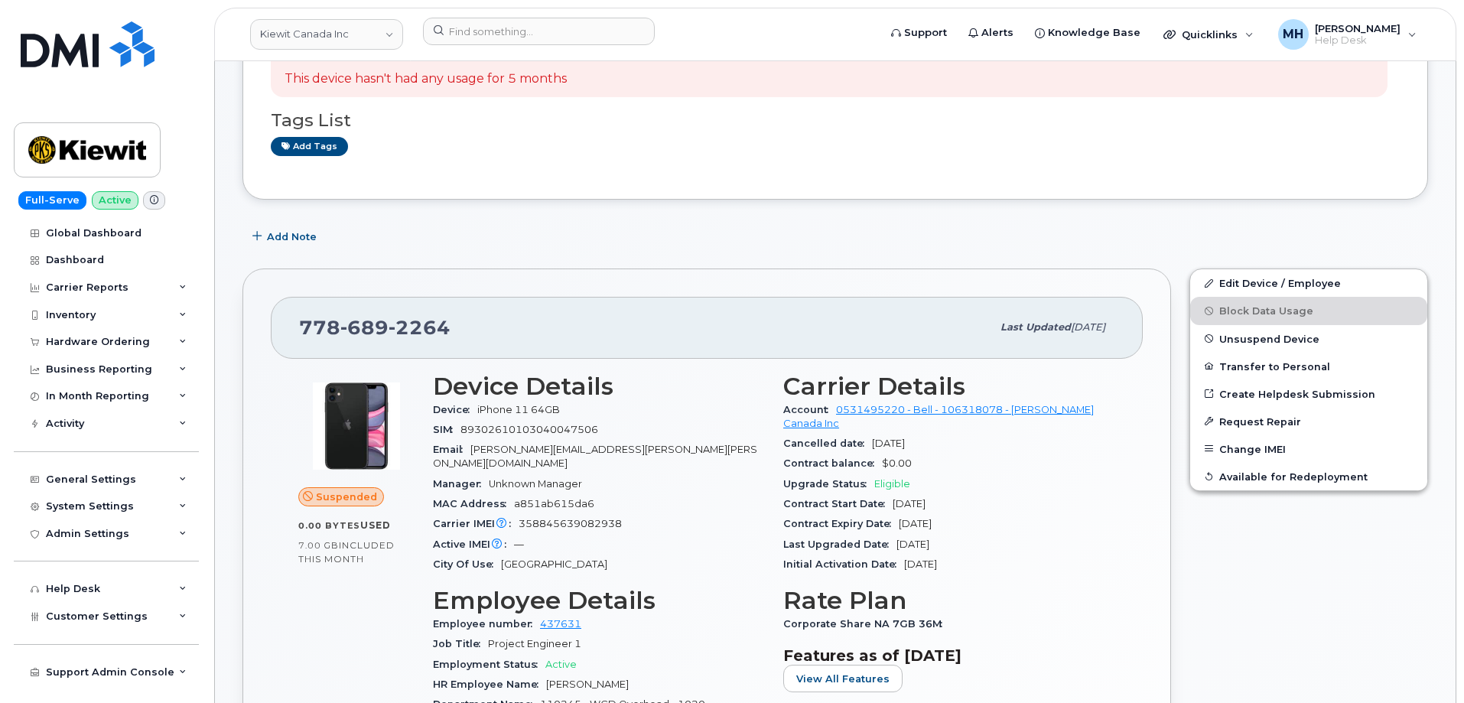
click at [127, 464] on div "General Settings My Account Approval Mapping Locations Managers & Employees Usa…" at bounding box center [108, 466] width 189 height 56
click at [127, 474] on div "General Settings" at bounding box center [91, 480] width 90 height 12
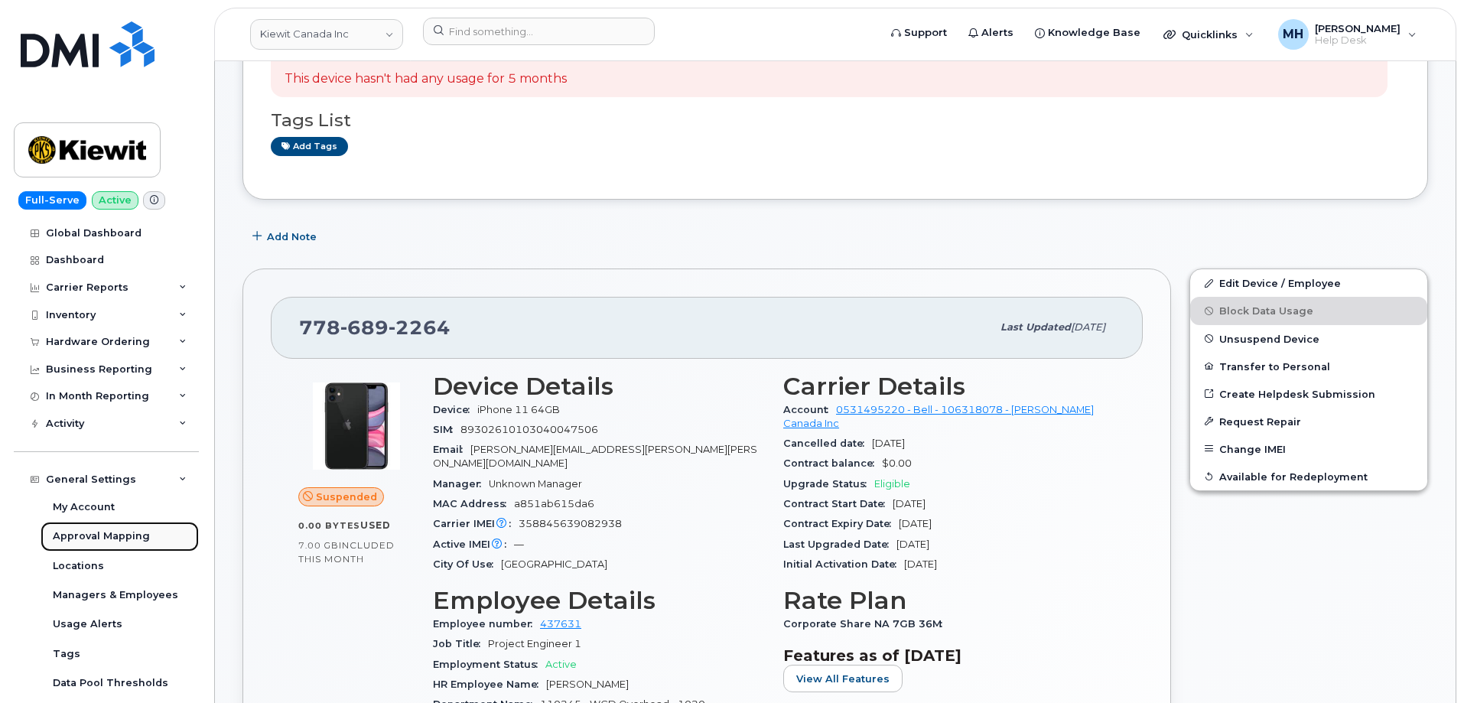
click at [129, 530] on div "Approval Mapping" at bounding box center [101, 536] width 97 height 14
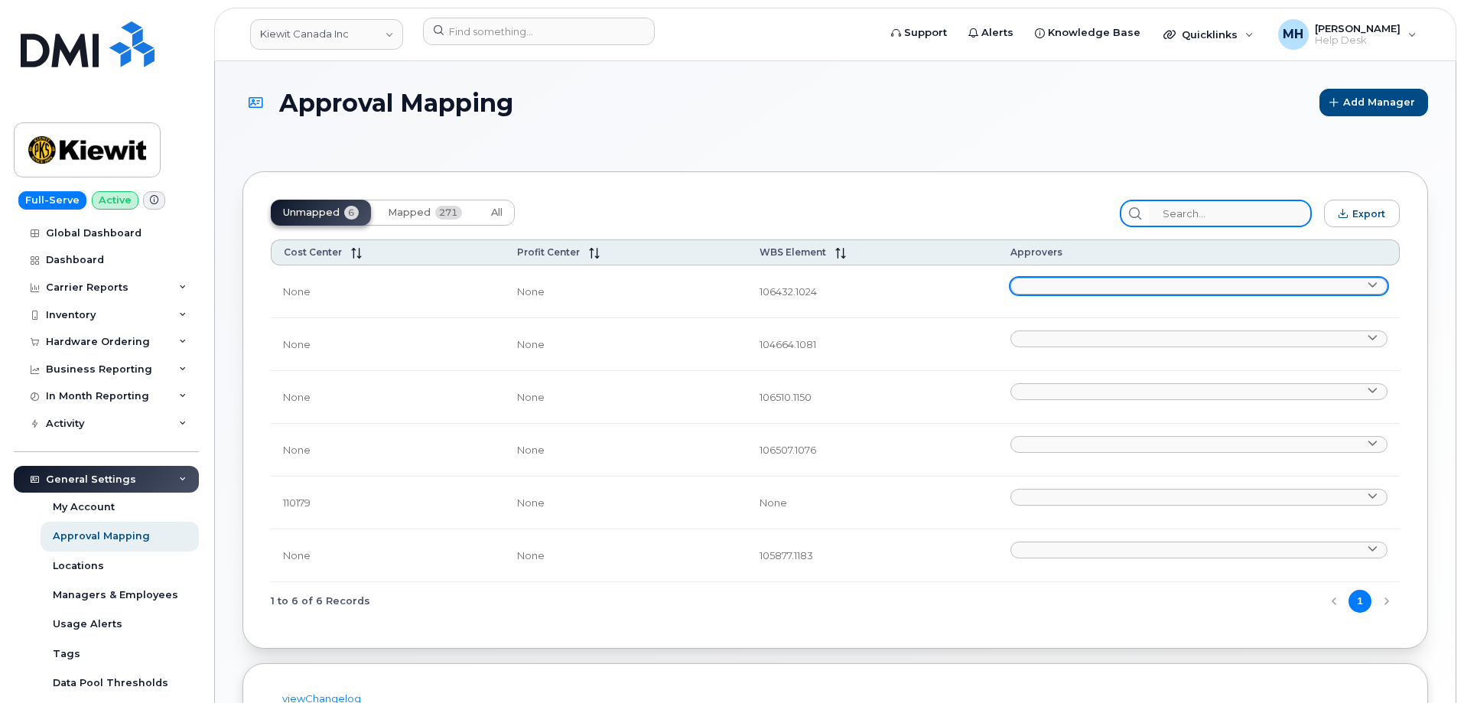
drag, startPoint x: 1274, startPoint y: 213, endPoint x: 1092, endPoint y: 288, distance: 196.9
click at [1233, 230] on div "Unmapped 6 Mapped 271 All Export Cost Center Profit Center WBS Element Approver…" at bounding box center [836, 409] width 1186 height 477
paste input "104664.1081"
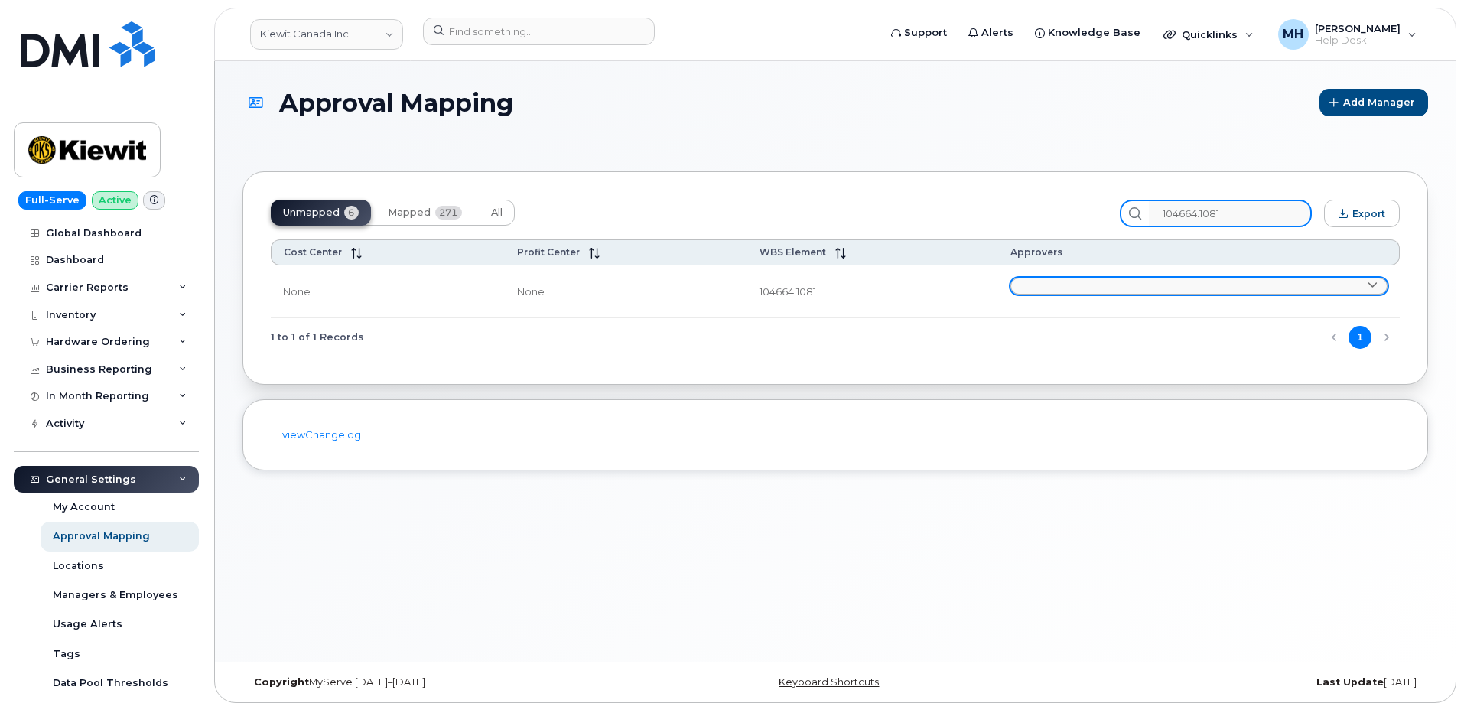
type input "104664.1081"
click at [1184, 294] on link at bounding box center [1199, 286] width 377 height 17
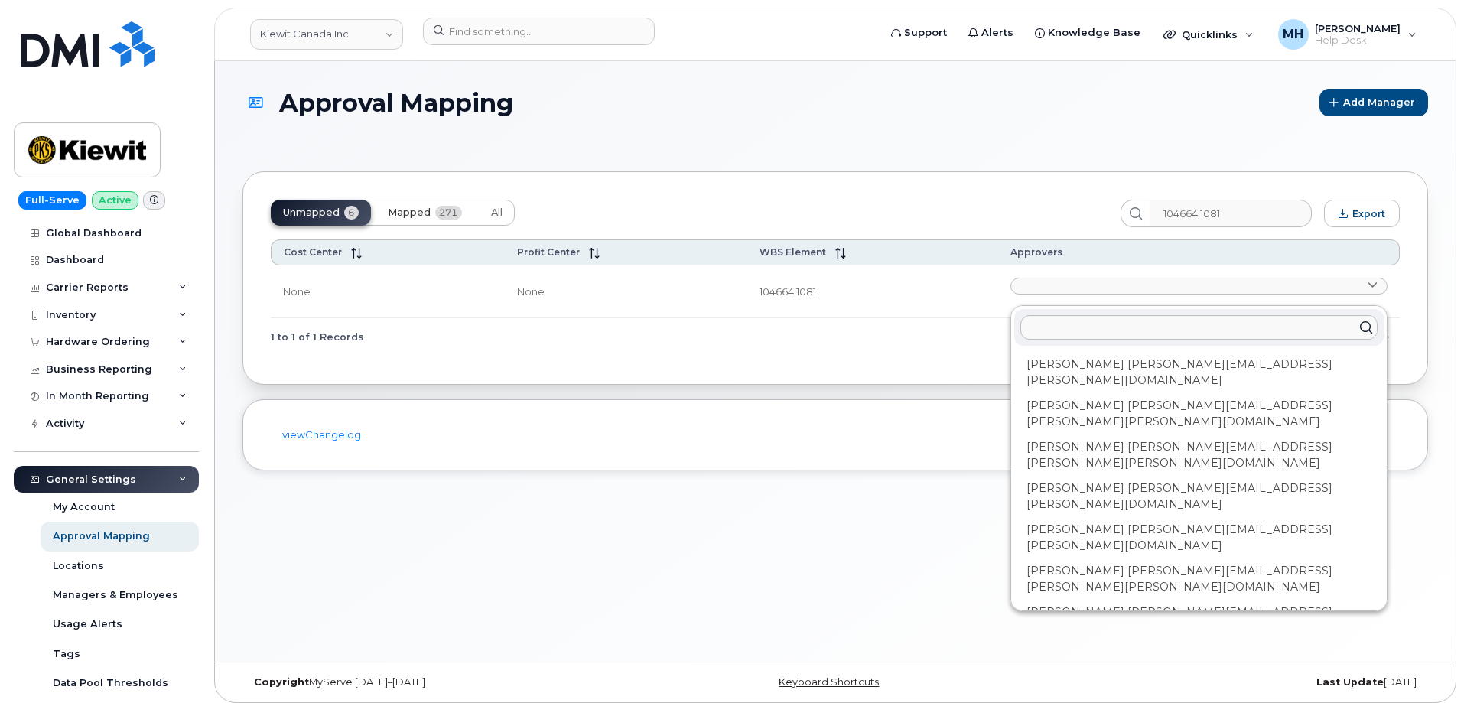
click at [419, 208] on span "Mapped" at bounding box center [409, 213] width 43 height 12
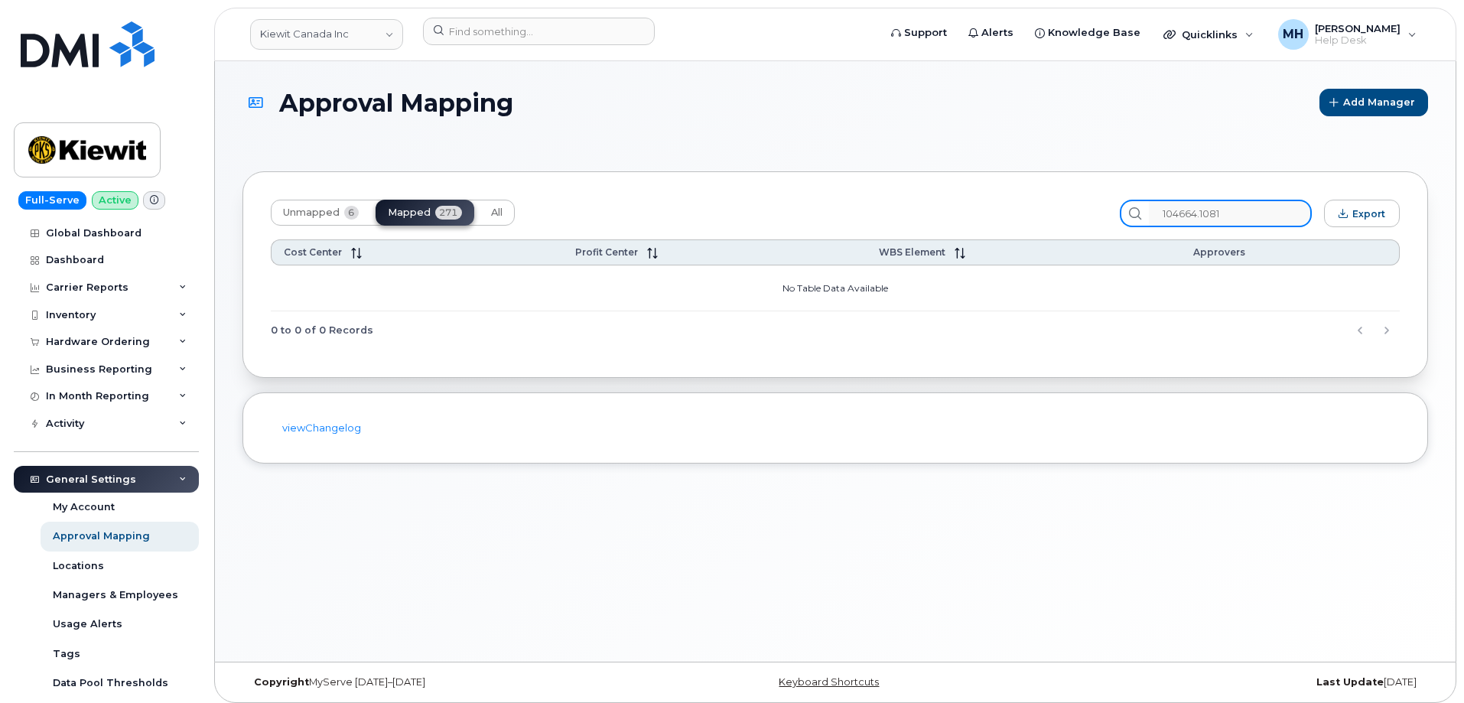
click at [1257, 207] on input "104664.1081" at bounding box center [1230, 214] width 163 height 28
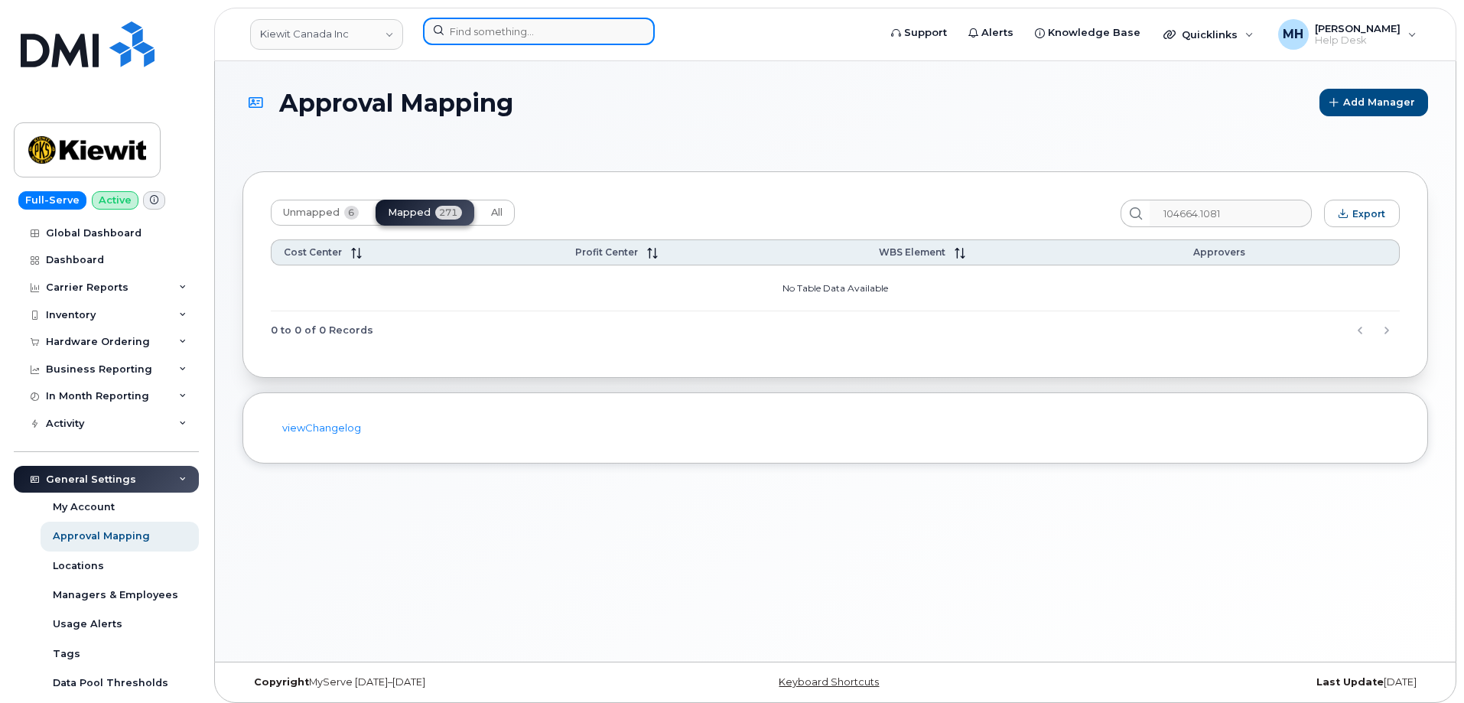
click at [544, 34] on input at bounding box center [539, 32] width 232 height 28
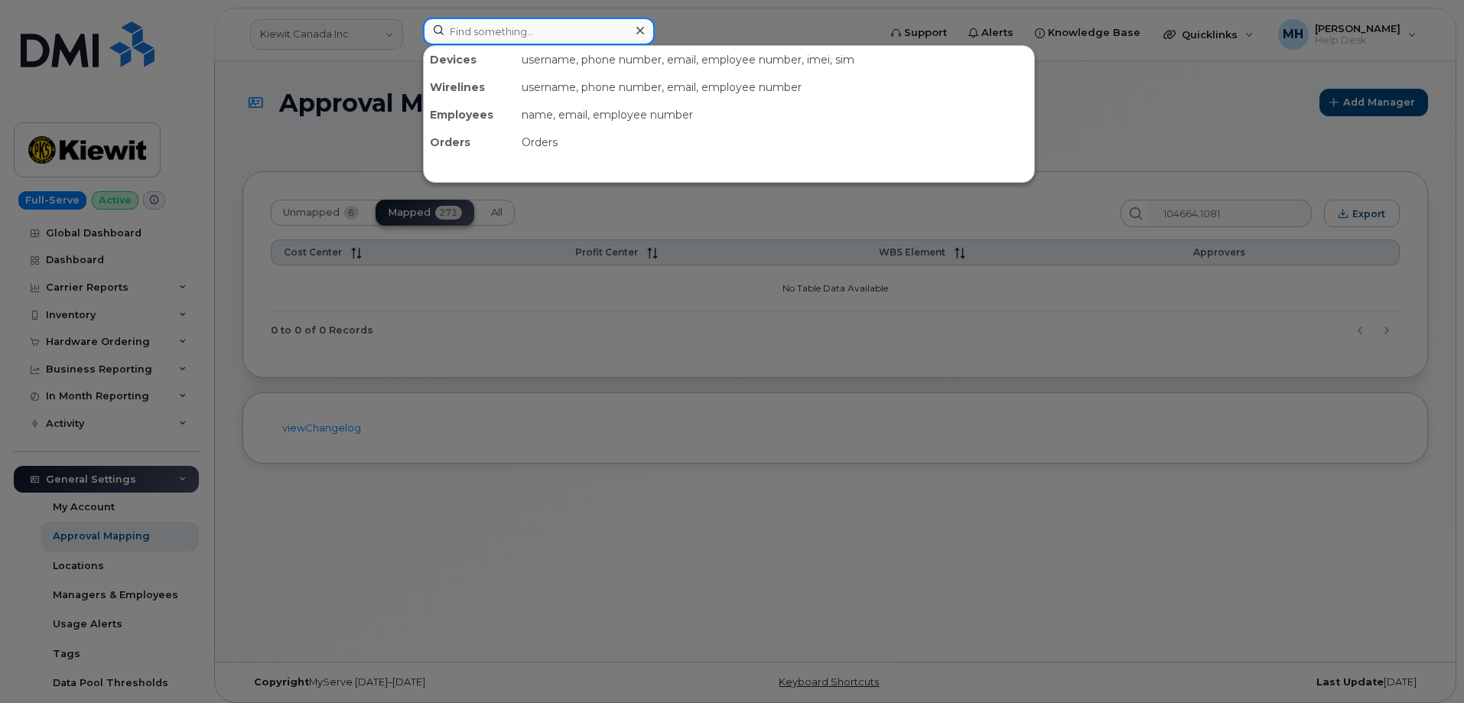
paste input "908-451-1182"
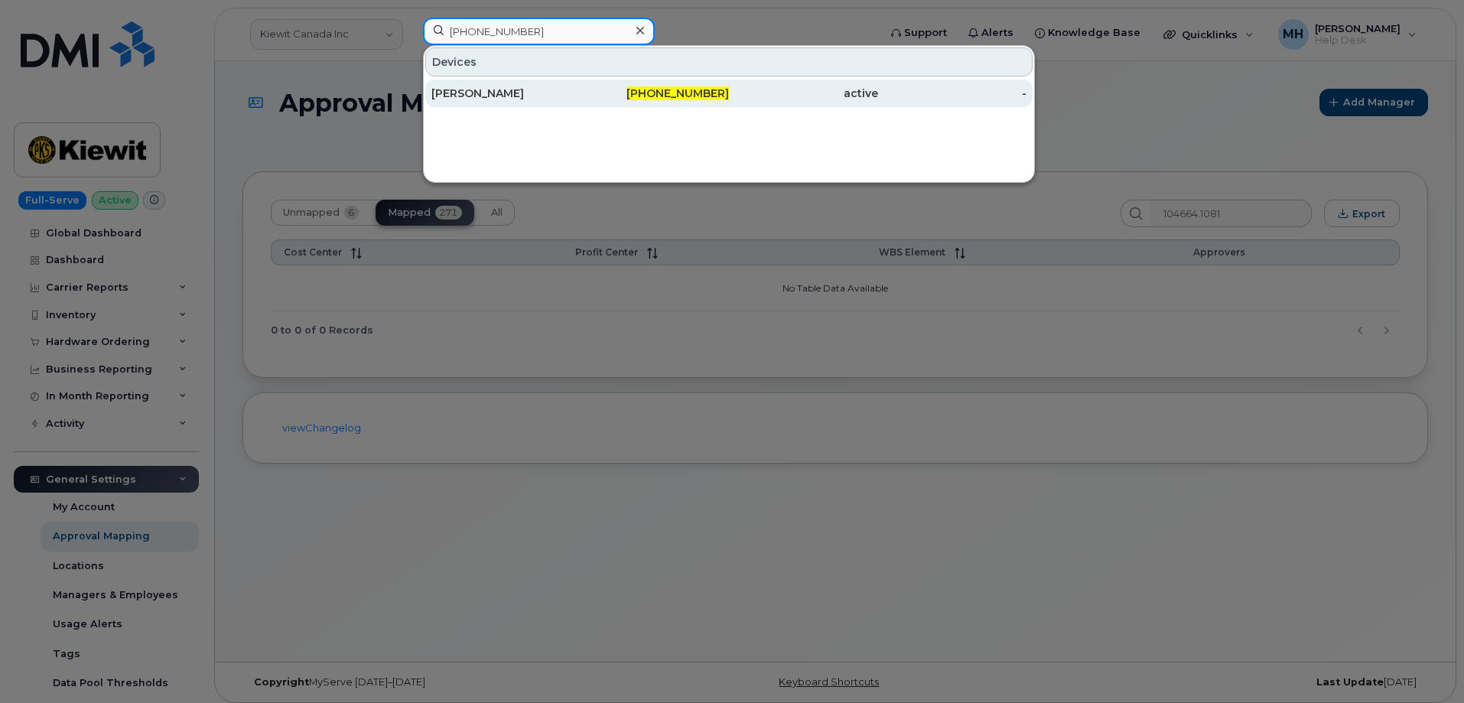
type input "908-451-1182"
click at [604, 86] on div "908-451-1182" at bounding box center [655, 93] width 149 height 15
